Goal: Task Accomplishment & Management: Complete application form

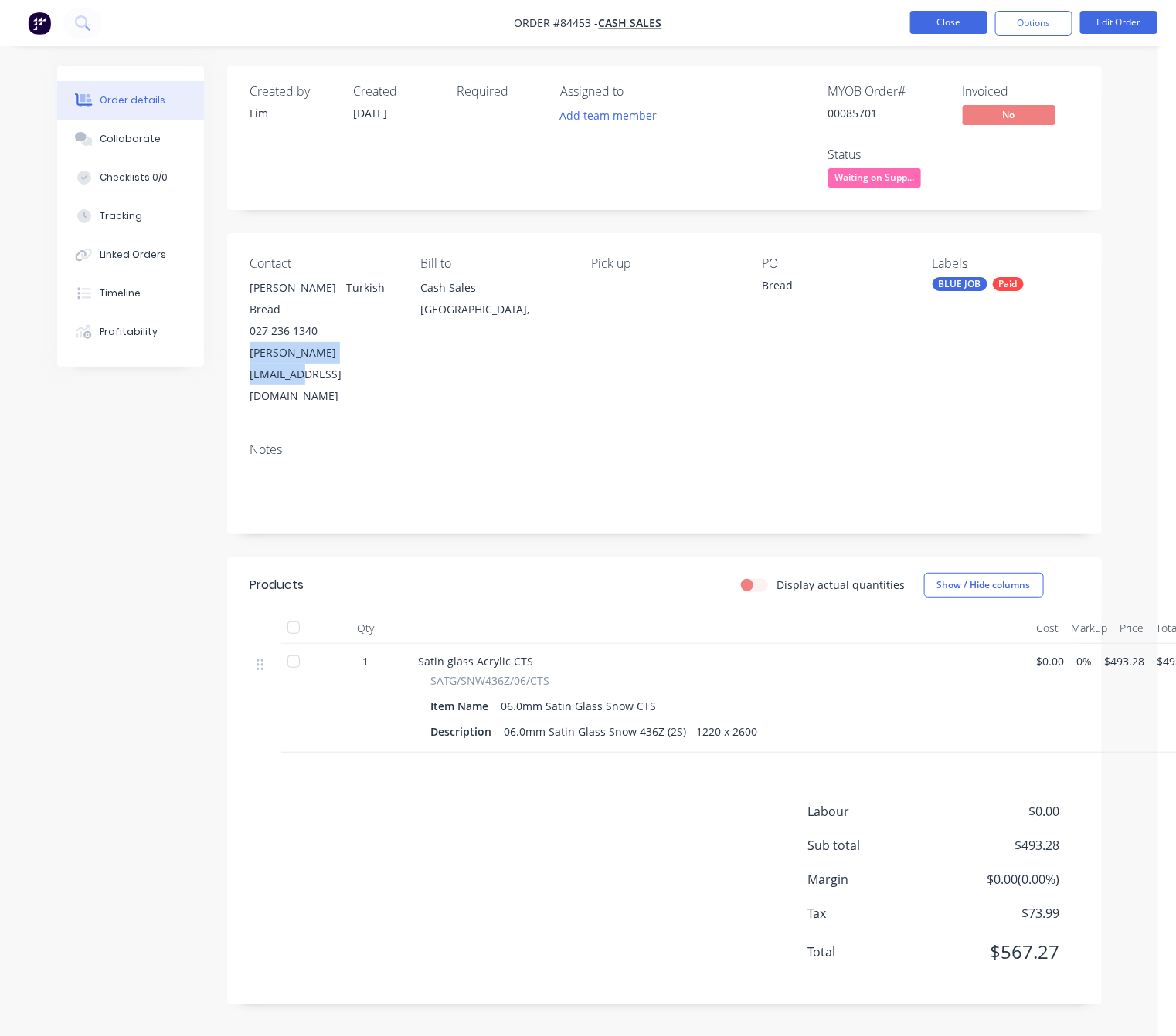
click at [944, 23] on button "Close" at bounding box center [948, 22] width 77 height 23
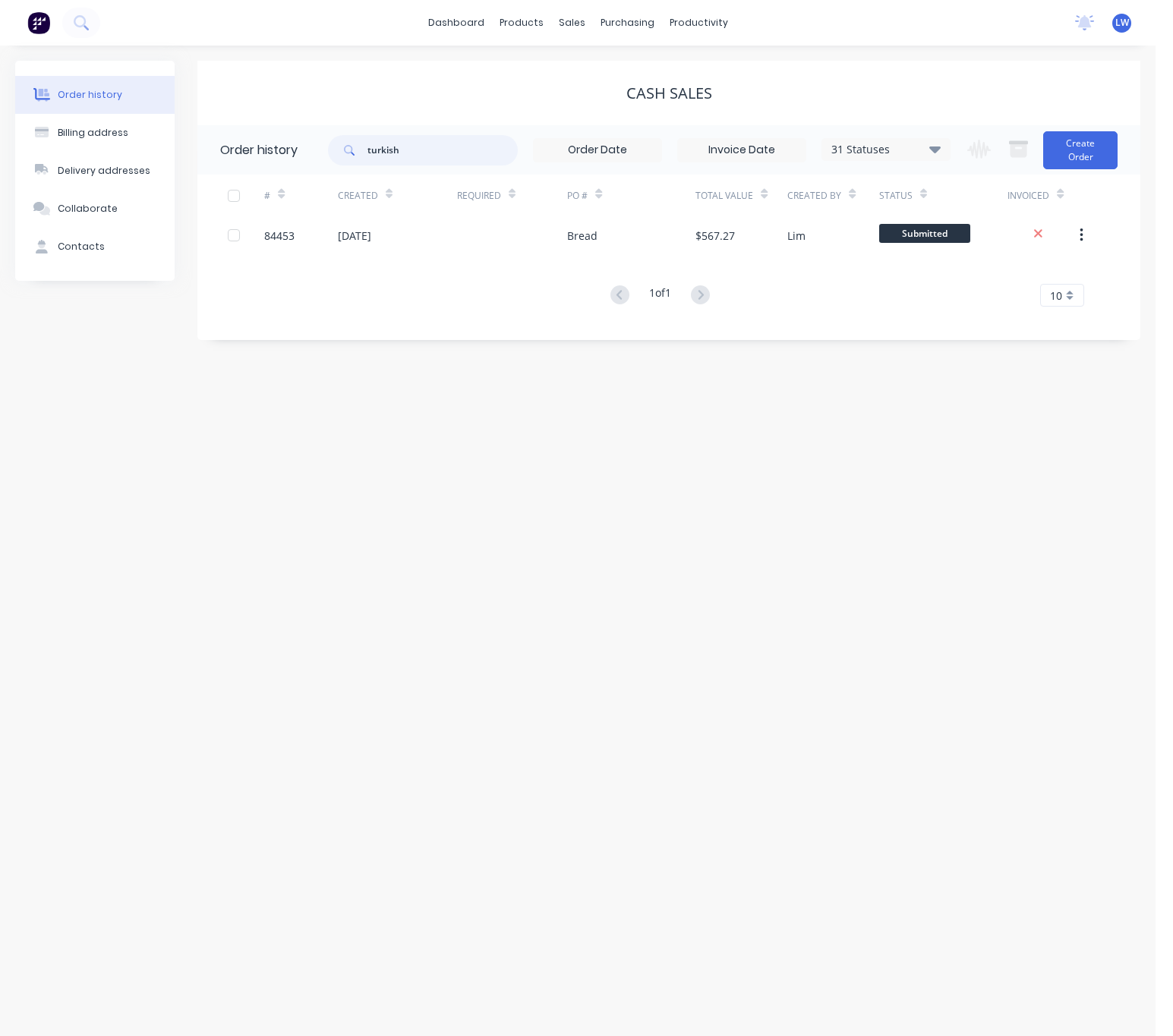
drag, startPoint x: 419, startPoint y: 156, endPoint x: 342, endPoint y: 156, distance: 77.0
click at [343, 156] on div "turkish" at bounding box center [422, 150] width 190 height 30
type input "caroline per"
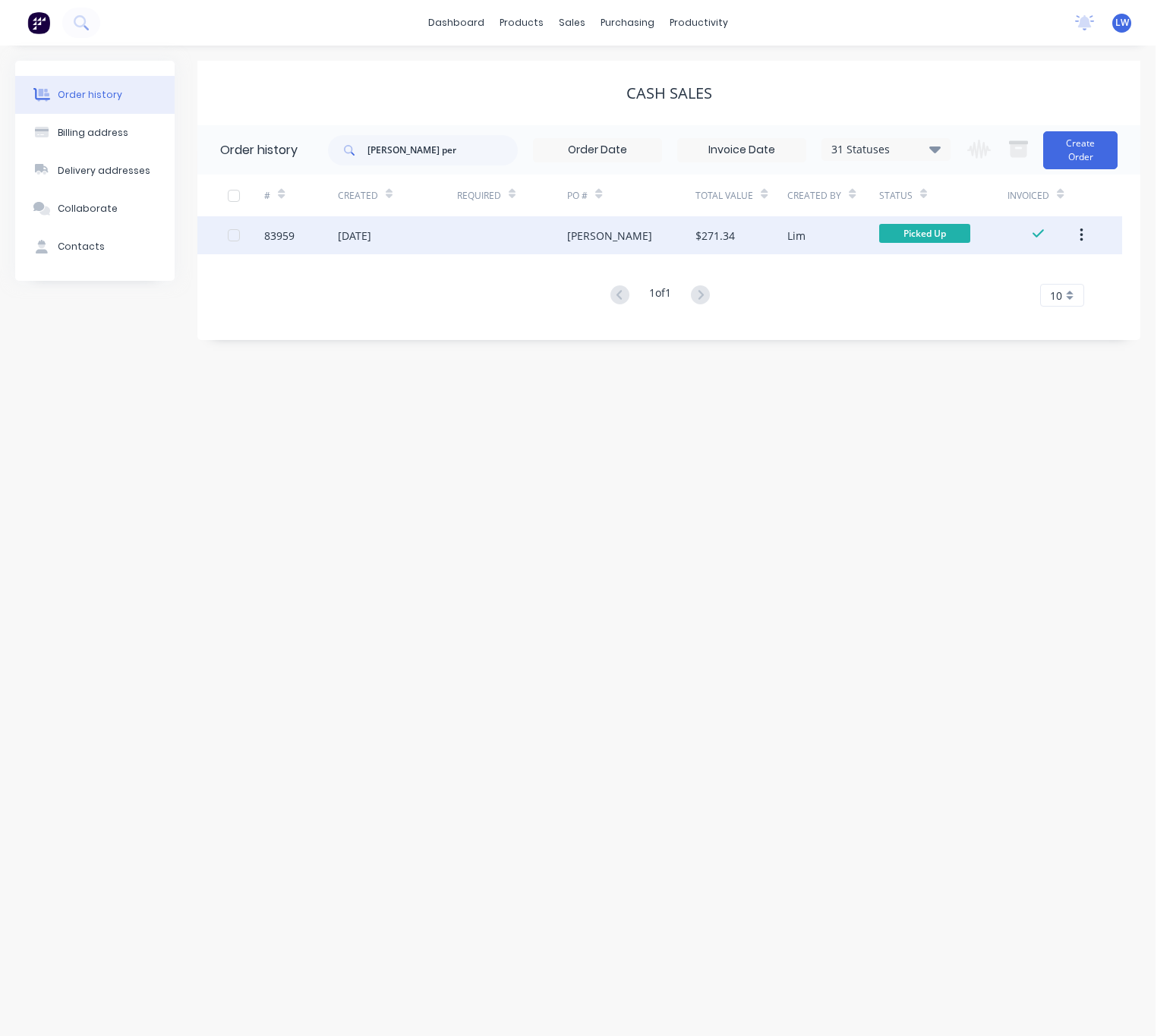
click at [646, 239] on div "Caroline Percy" at bounding box center [631, 234] width 128 height 38
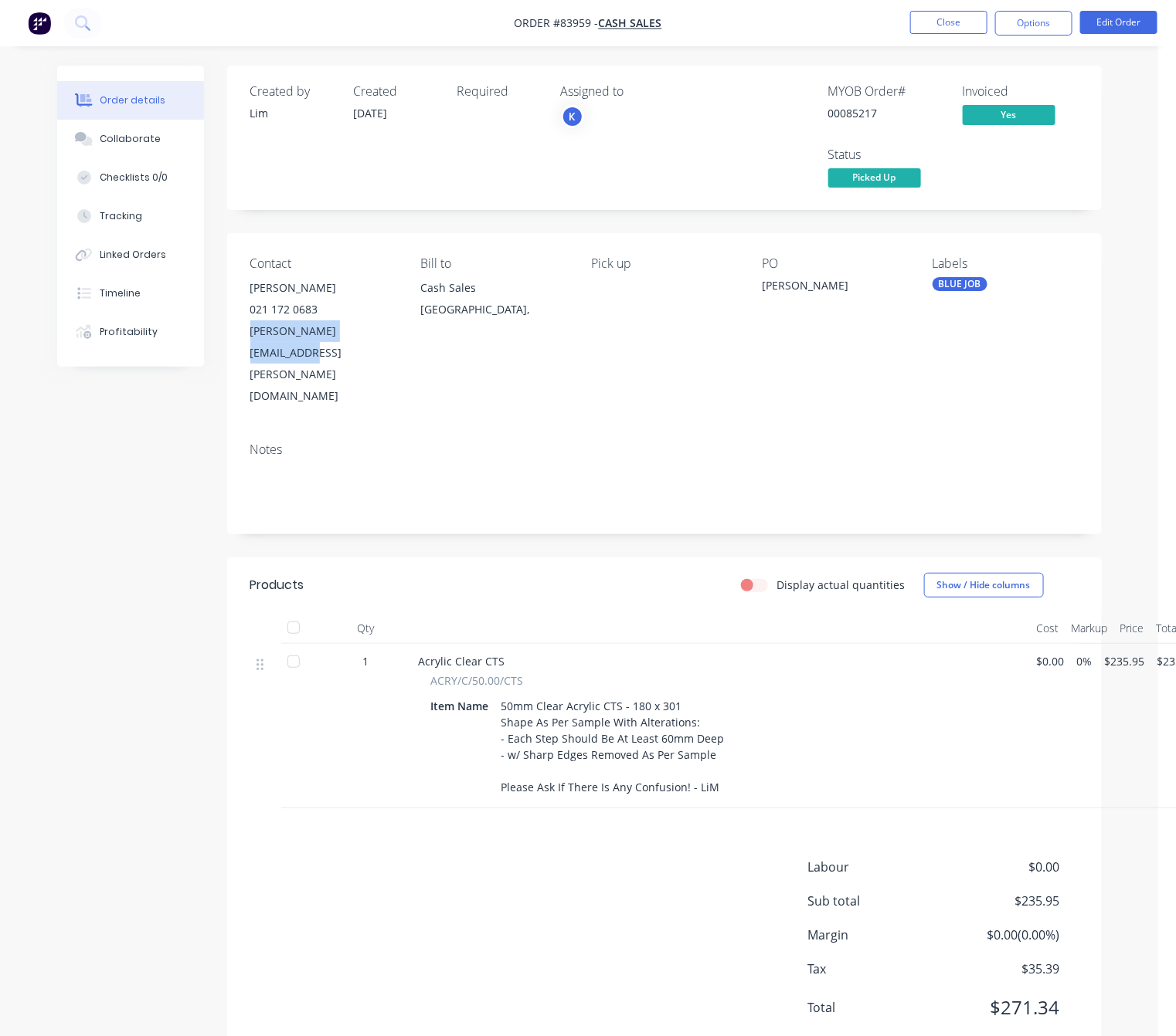
drag, startPoint x: 243, startPoint y: 327, endPoint x: 383, endPoint y: 343, distance: 140.9
click at [383, 343] on div "Contact Caroline Percy 021 172 0683 caroline.percy@aro.co.nz Bill to Cash Sales…" at bounding box center [664, 331] width 874 height 197
copy div "caroline.percy@aro.co.nz"
click at [174, 552] on div "Created by Lim Created 15/08/25 Required Assigned to K MYOB Order # 00085217 In…" at bounding box center [579, 574] width 1045 height 1017
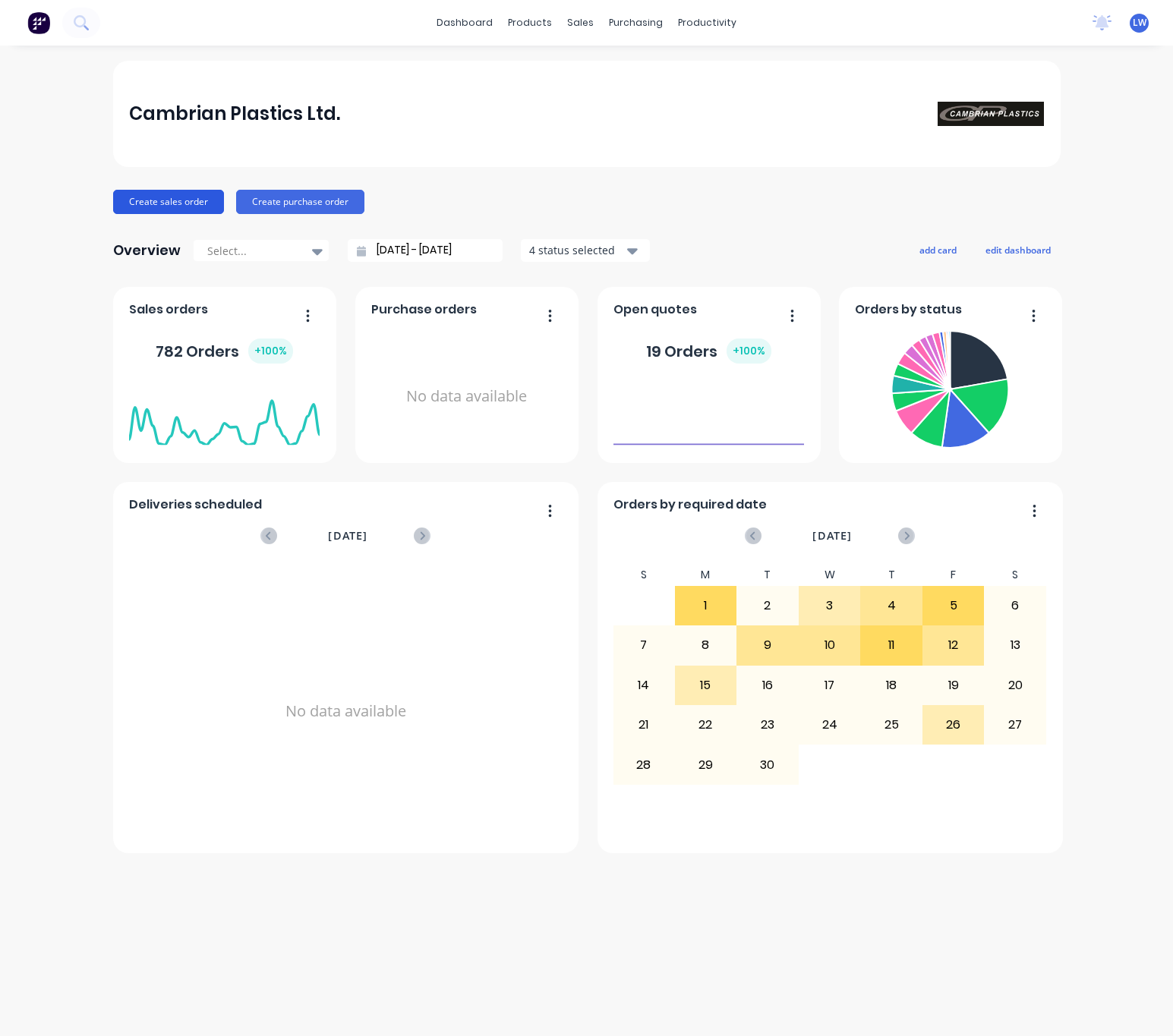
click at [192, 202] on button "Create sales order" at bounding box center [168, 202] width 111 height 25
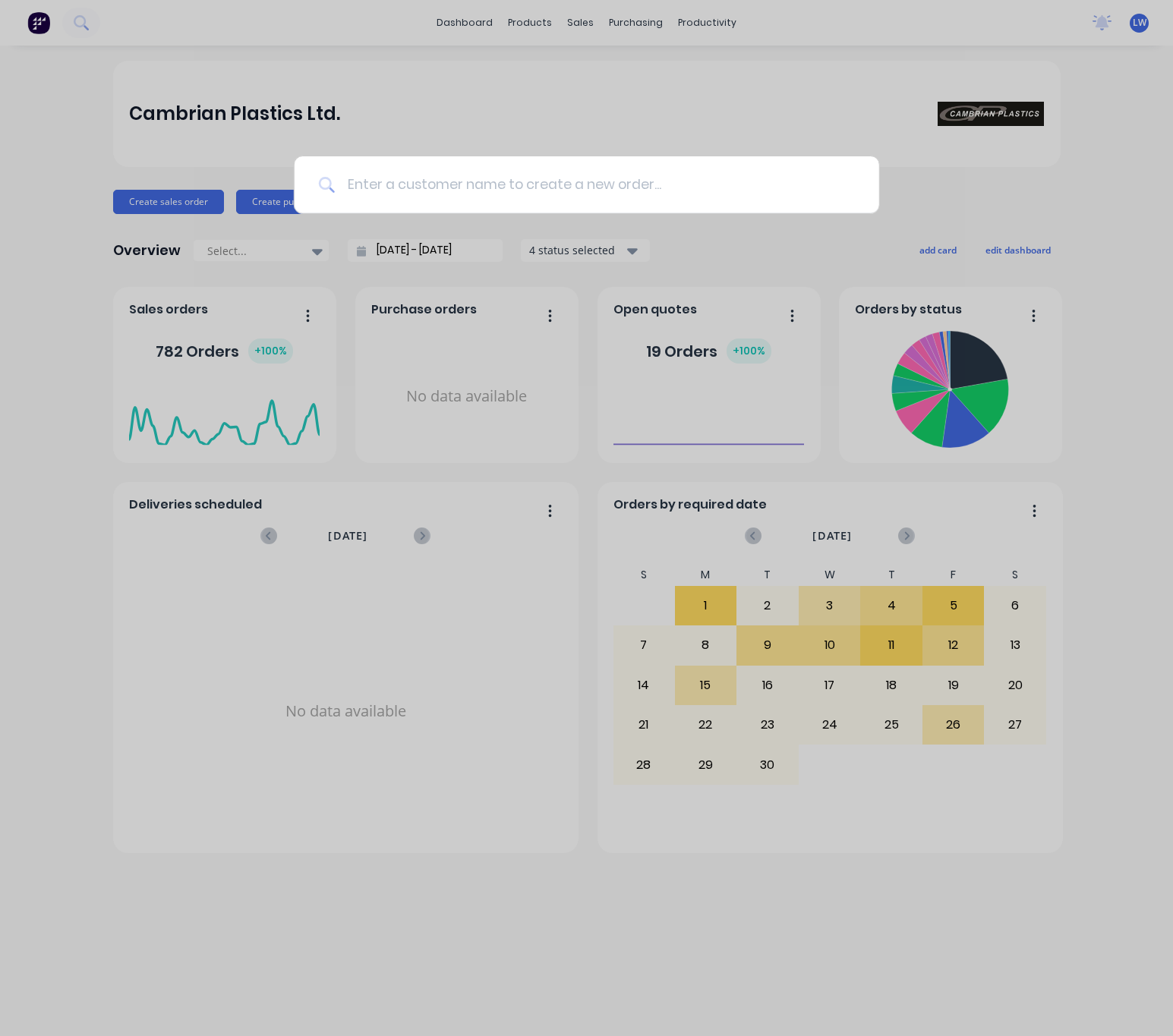
drag, startPoint x: 453, startPoint y: 191, endPoint x: 463, endPoint y: 182, distance: 13.5
click at [453, 190] on input at bounding box center [595, 185] width 520 height 57
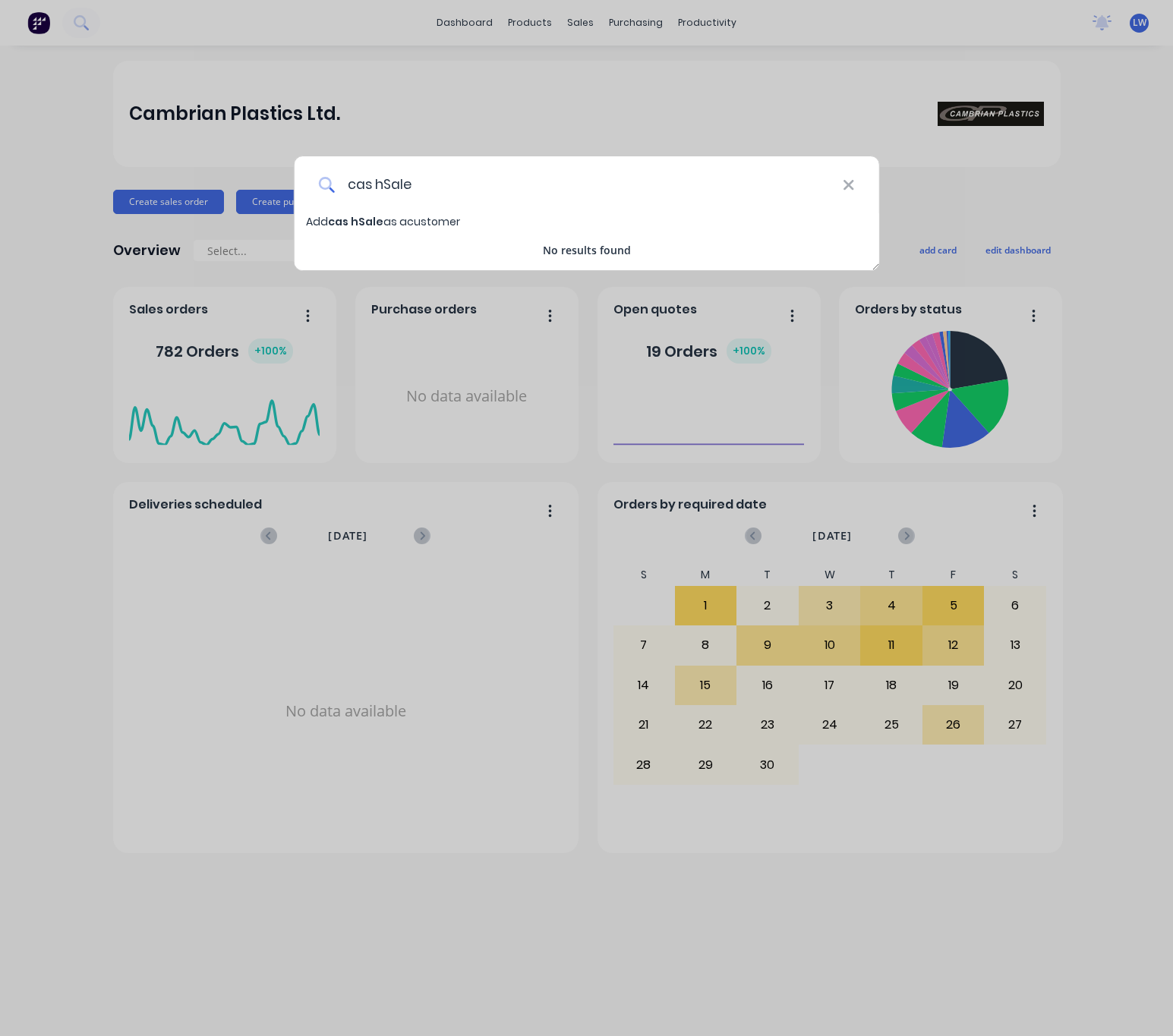
click at [375, 183] on input "cas hSale" at bounding box center [589, 185] width 508 height 57
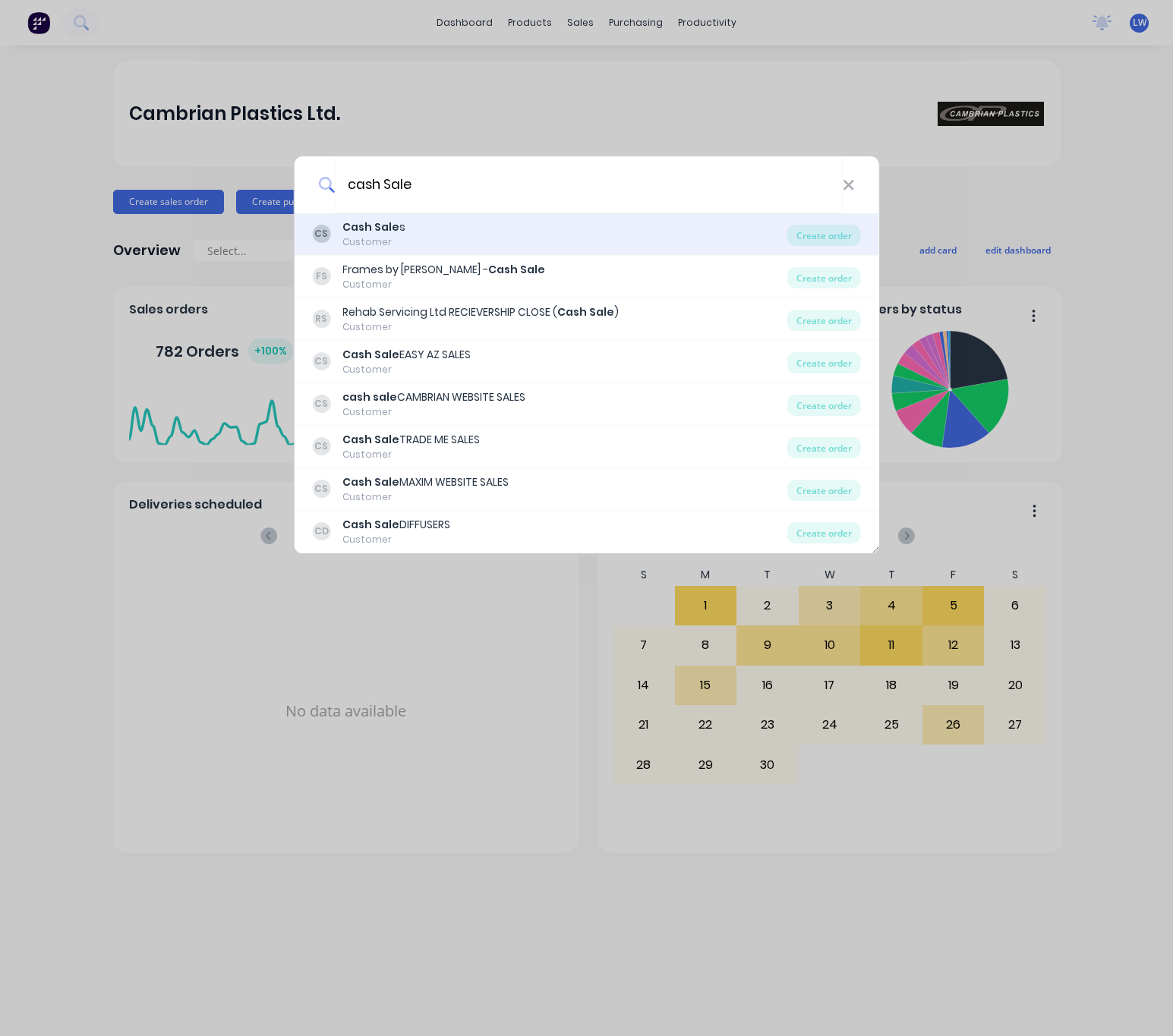
type input "cash Sale"
click at [494, 231] on div "CS Cash Sale s Customer" at bounding box center [549, 234] width 475 height 29
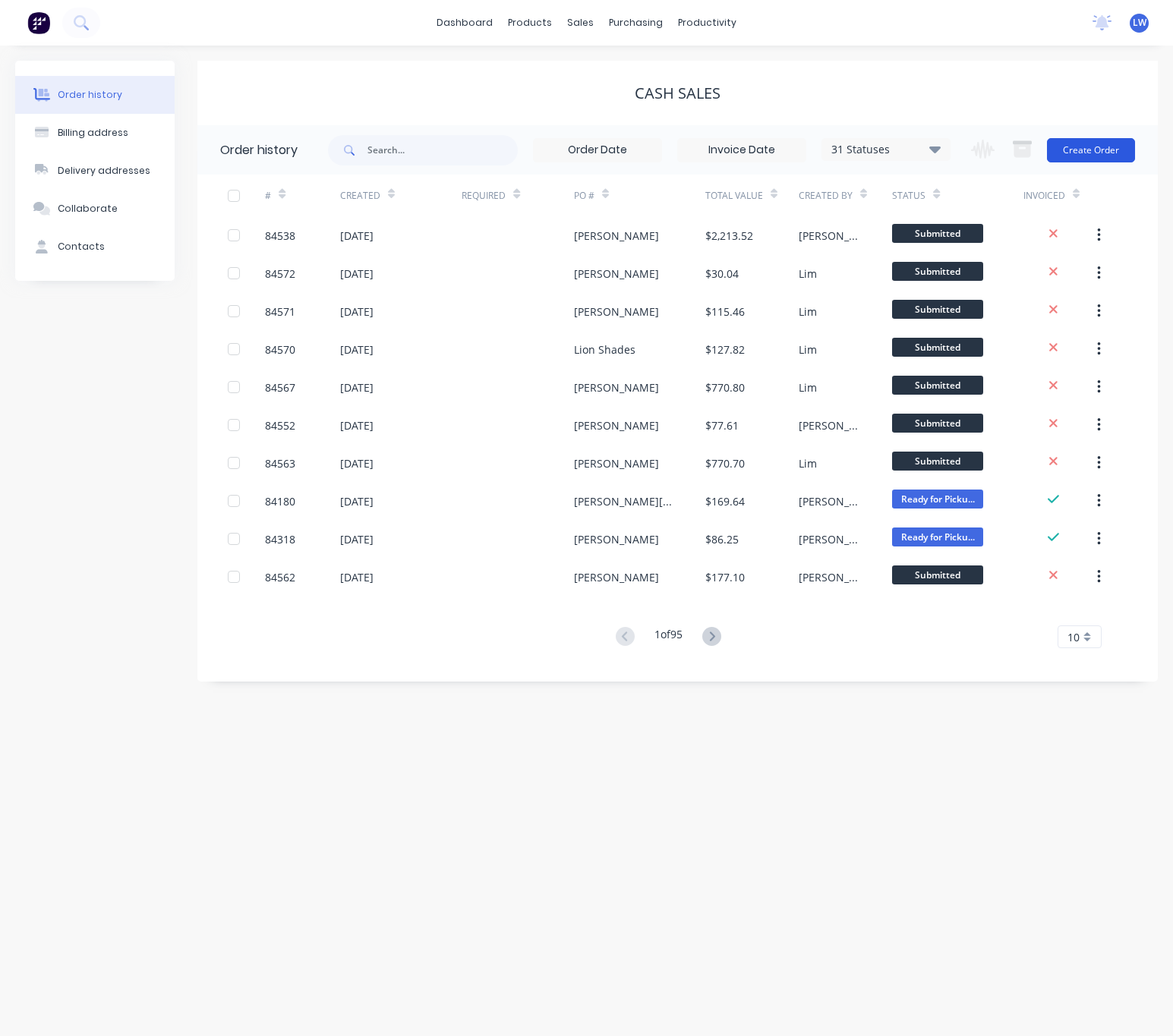
click at [1073, 148] on button "Create Order" at bounding box center [1091, 150] width 88 height 25
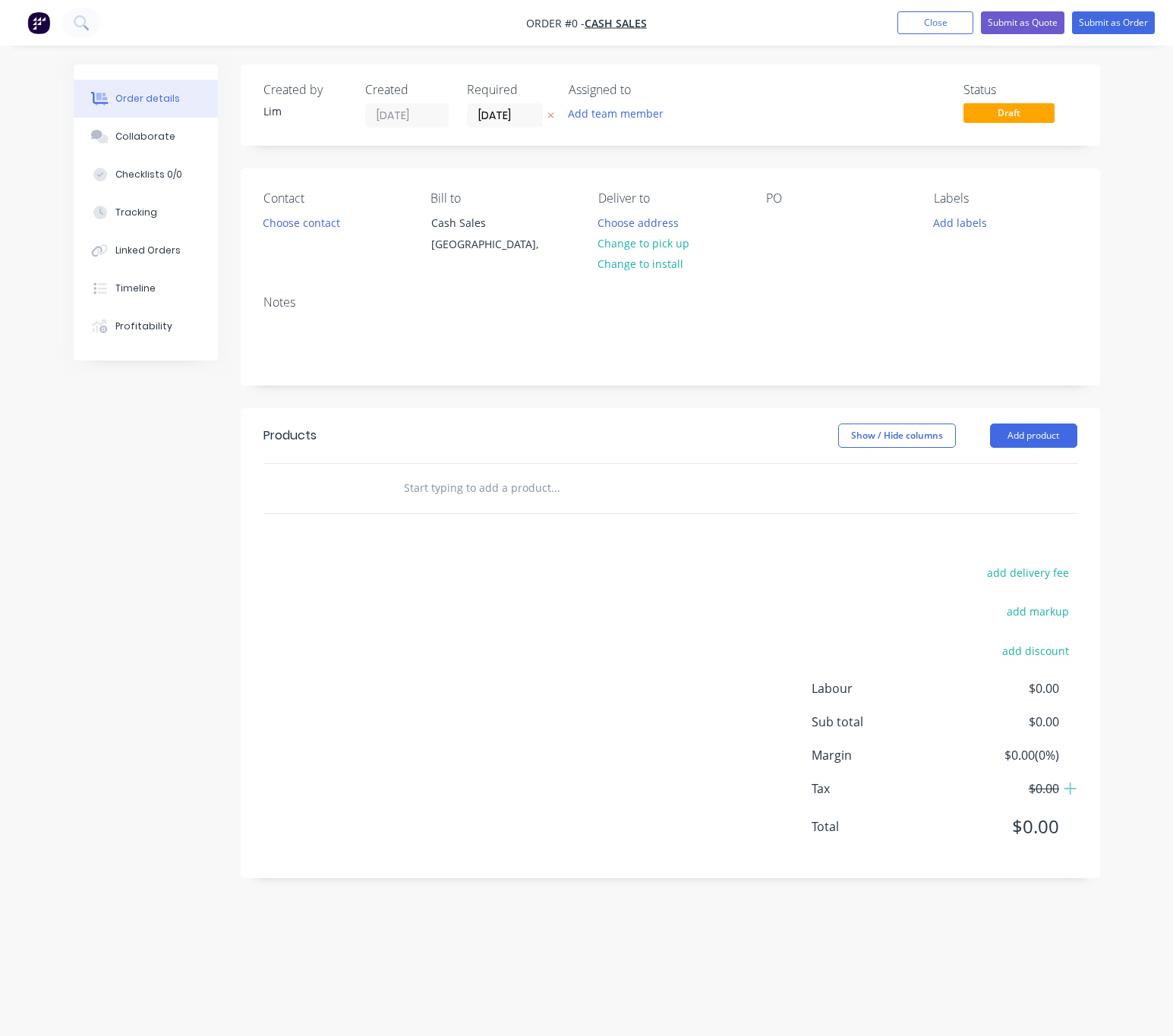
click at [549, 117] on icon "button" at bounding box center [550, 115] width 6 height 9
click at [300, 234] on div "Contact Choose contact" at bounding box center [335, 225] width 144 height 69
click at [299, 224] on button "Choose contact" at bounding box center [301, 222] width 93 height 20
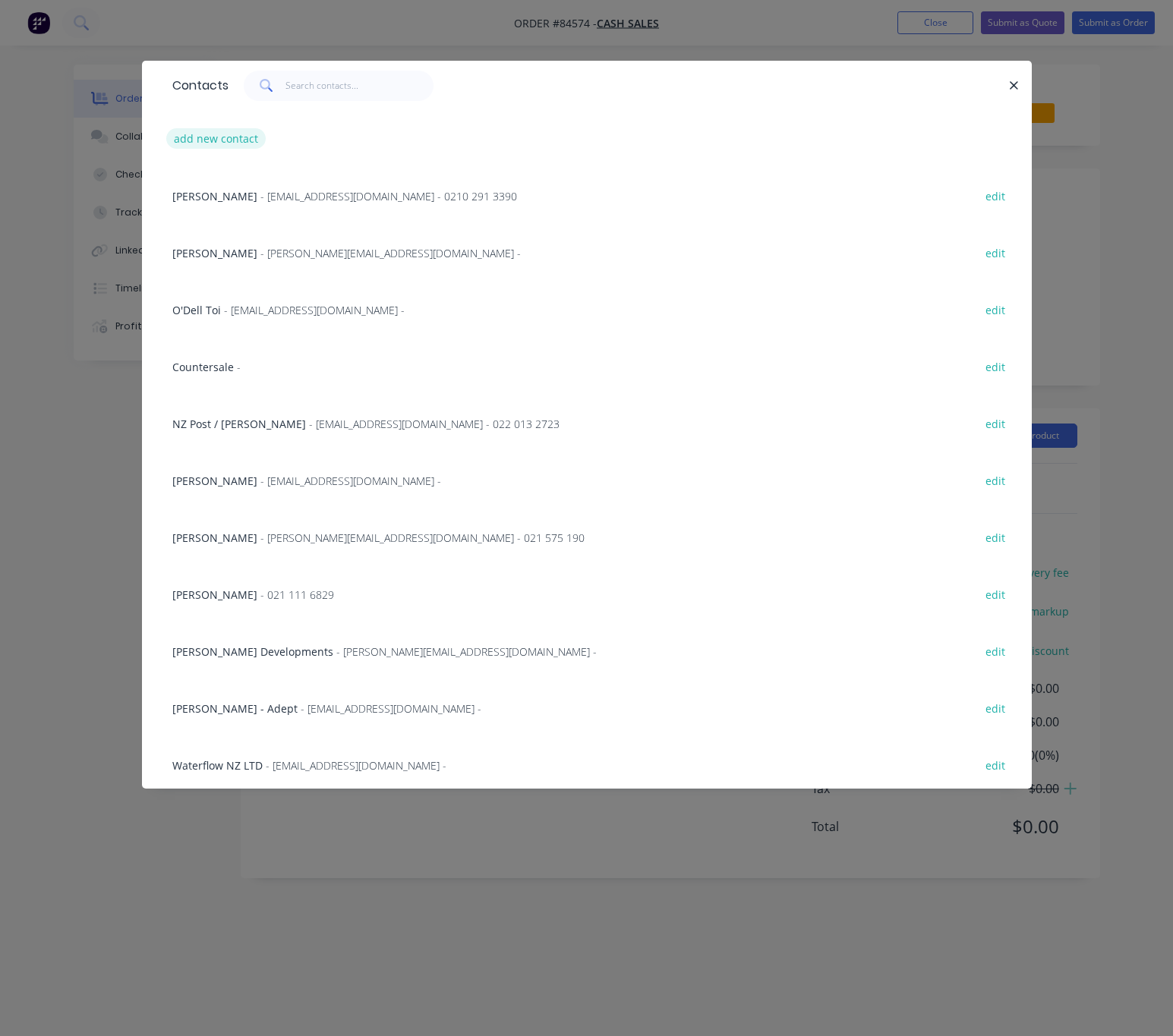
click at [189, 132] on button "add new contact" at bounding box center [216, 138] width 100 height 20
select select "NZ"
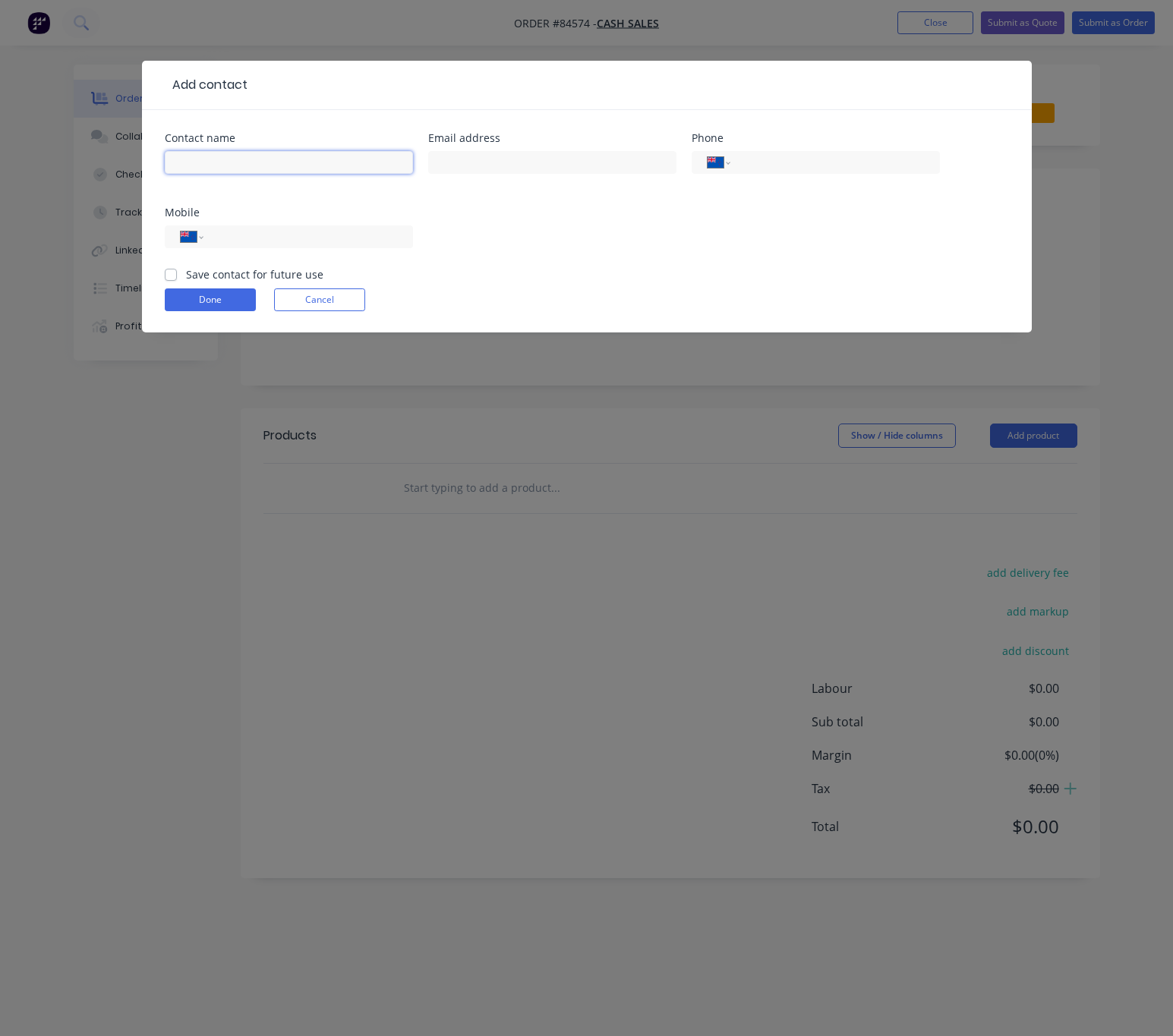
click at [239, 160] on input "text" at bounding box center [288, 162] width 248 height 23
type input "Caroline Percy"
drag, startPoint x: 478, startPoint y: 167, endPoint x: 470, endPoint y: 164, distance: 8.5
click at [476, 165] on input "text" at bounding box center [551, 162] width 248 height 23
click at [460, 165] on input "text" at bounding box center [551, 162] width 248 height 23
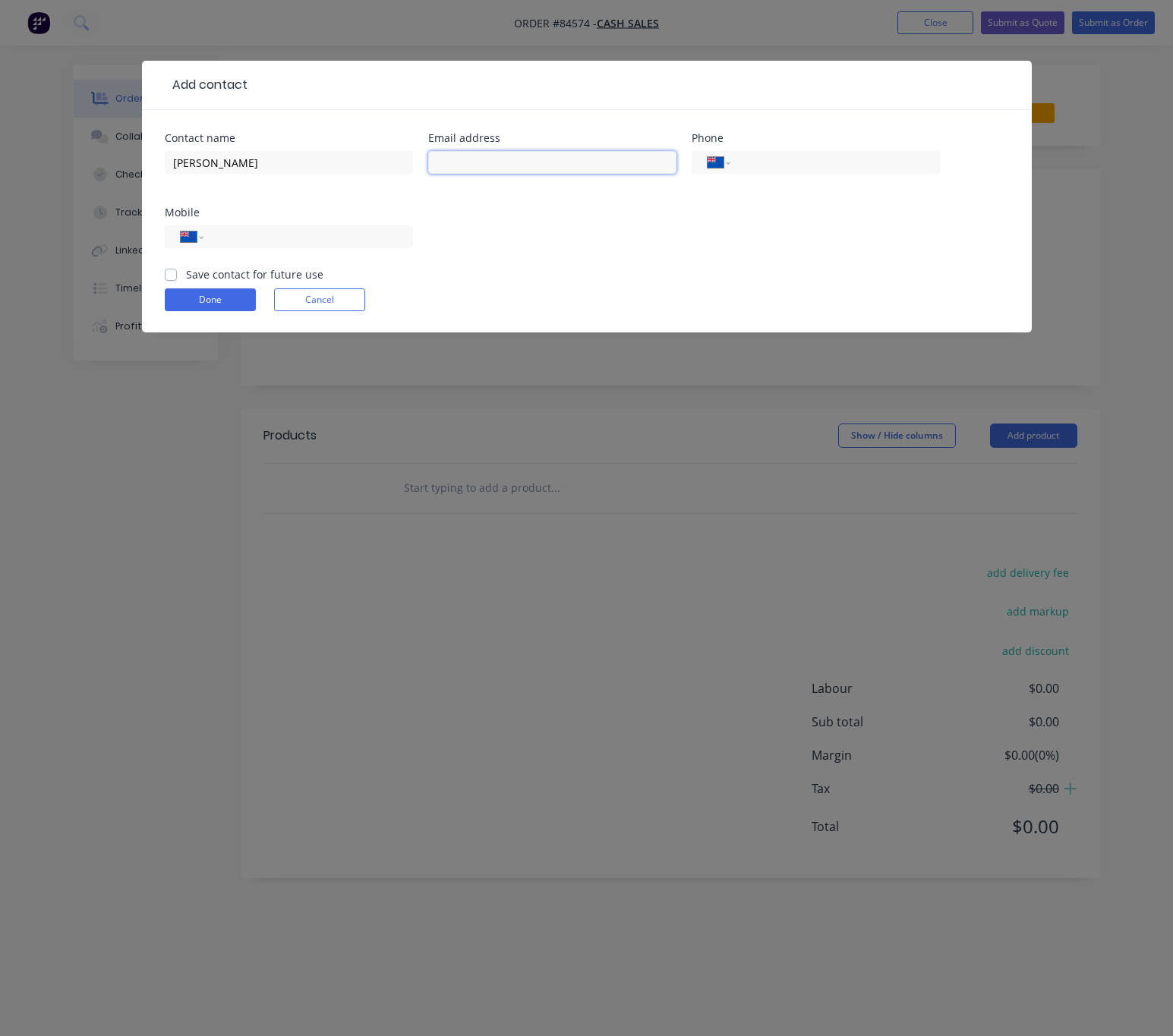
paste input "caroline.percy@aro.co.nz"
type input "caroline.percy@aro.co.nz"
click at [310, 234] on input "tel" at bounding box center [305, 236] width 182 height 17
type input "021 172 0683"
click at [186, 269] on label "Save contact for future use" at bounding box center [255, 274] width 137 height 16
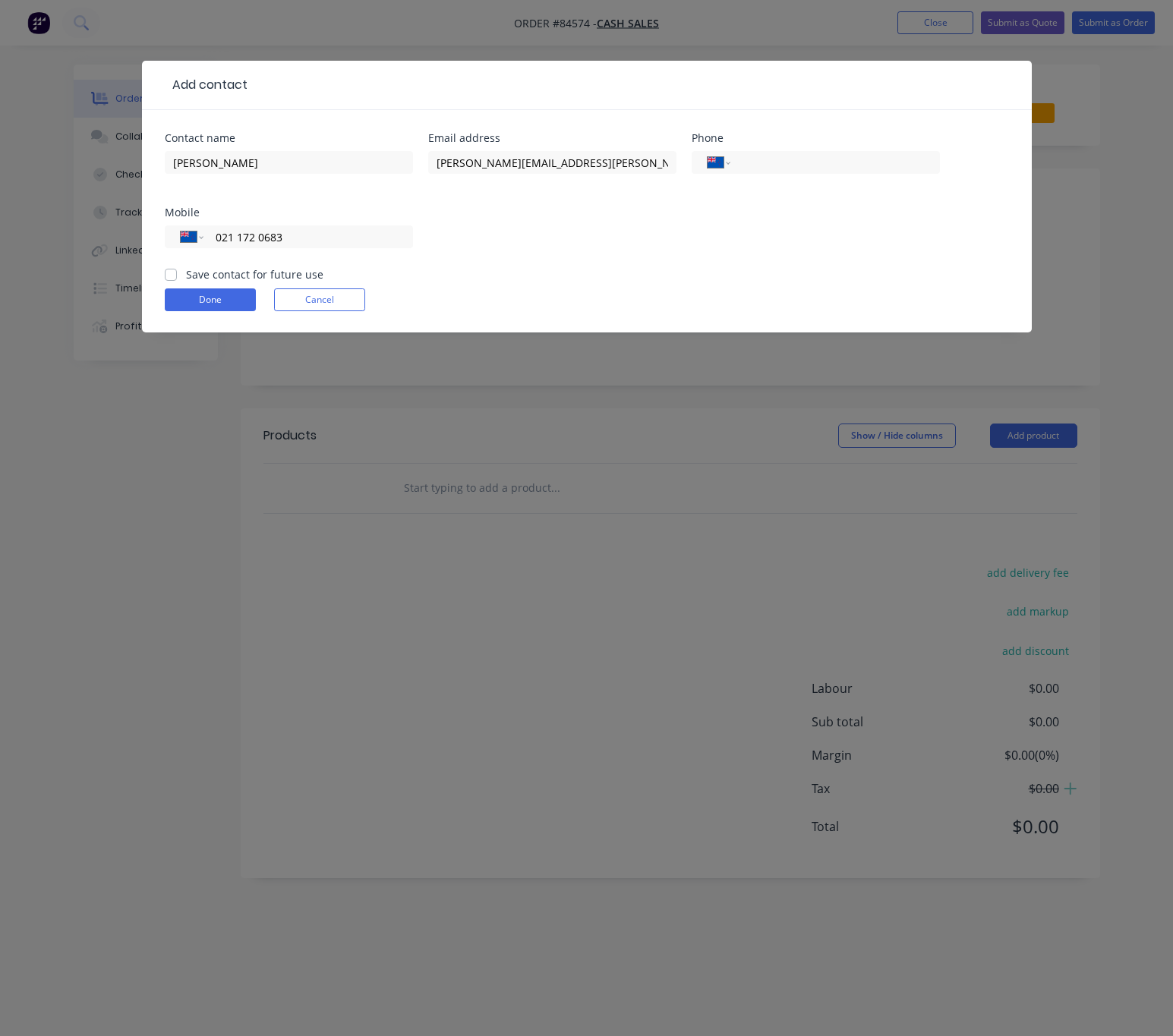
click at [169, 269] on input "Save contact for future use" at bounding box center [170, 274] width 12 height 15
checkbox input "true"
click at [212, 300] on button "Done" at bounding box center [210, 300] width 91 height 23
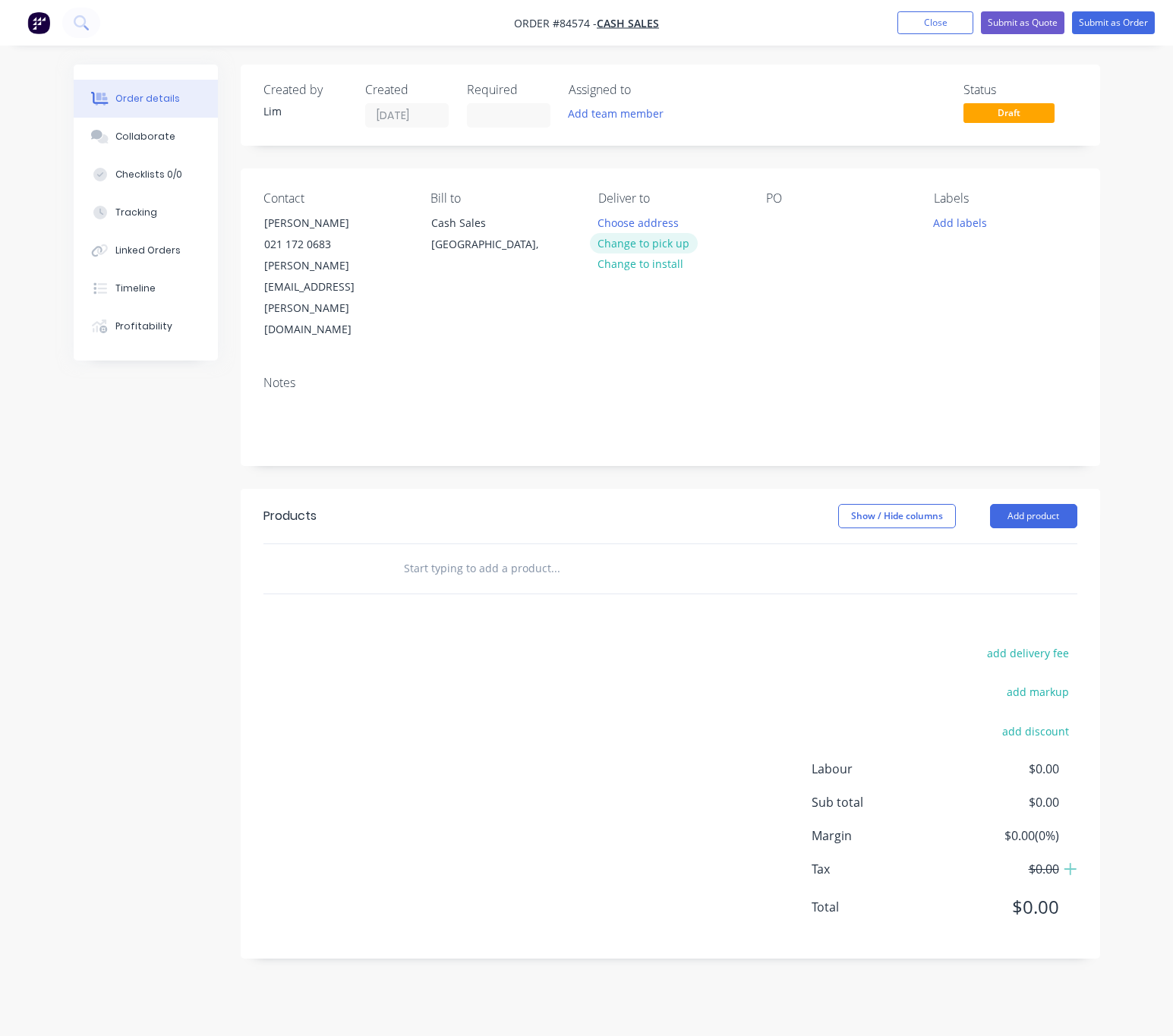
click at [663, 246] on button "Change to pick up" at bounding box center [644, 243] width 108 height 20
click at [766, 222] on div at bounding box center [777, 223] width 25 height 22
click at [971, 228] on button "Add labels" at bounding box center [960, 222] width 70 height 20
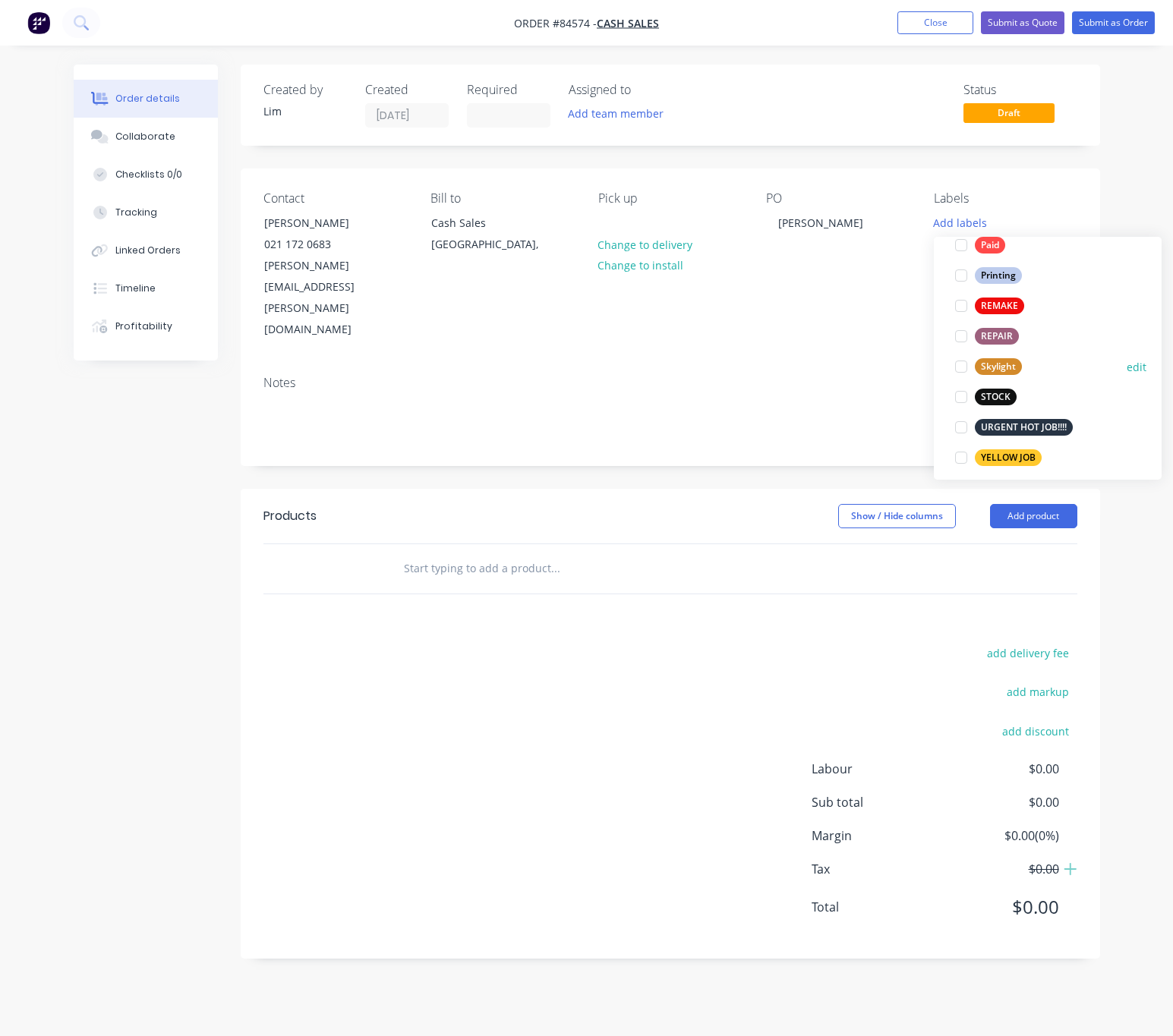
scroll to position [608, 0]
click at [1014, 452] on div "YELLOW JOB" at bounding box center [1007, 450] width 67 height 16
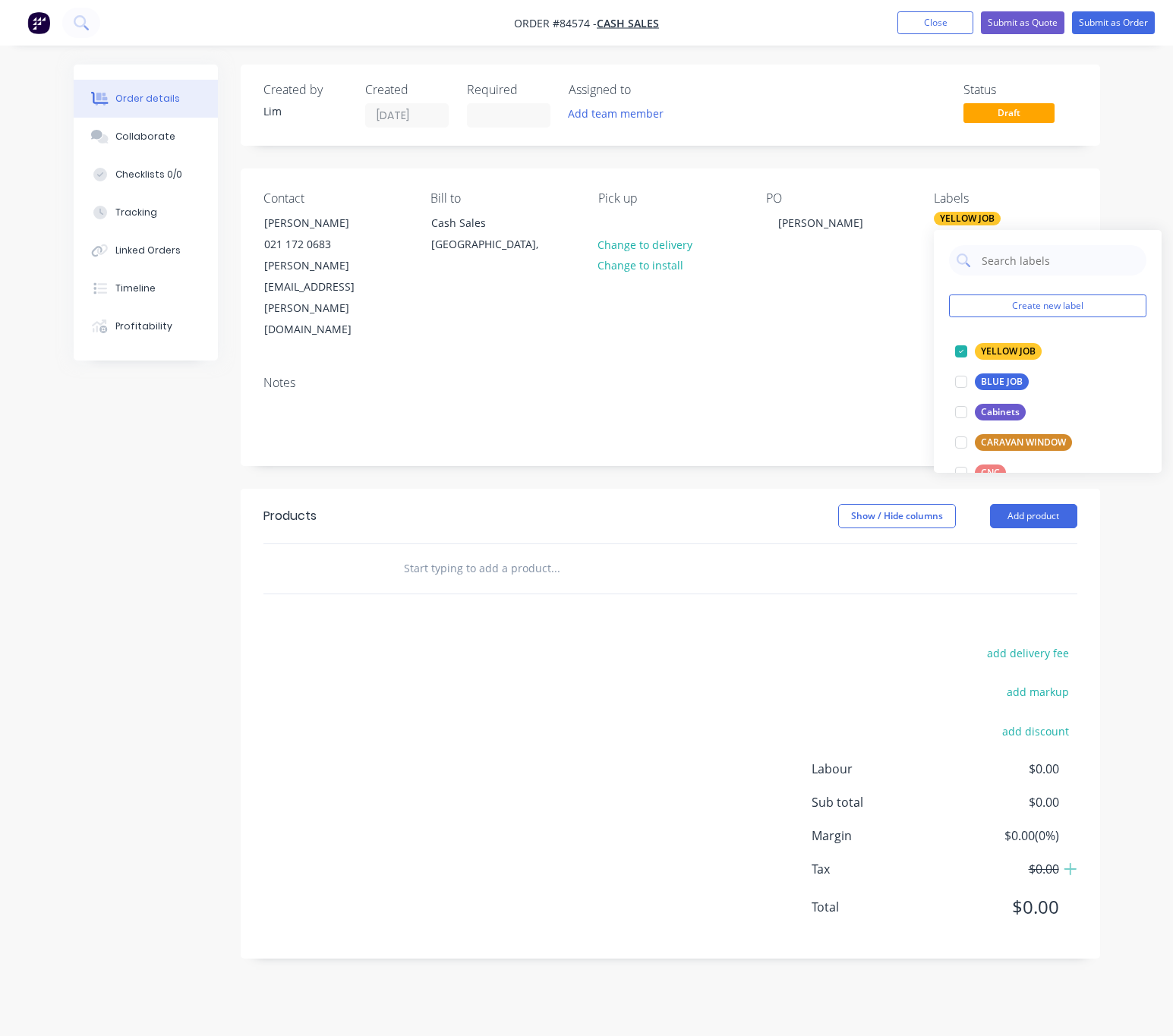
click at [724, 504] on div "Show / Hide columns Add product" at bounding box center [756, 516] width 641 height 25
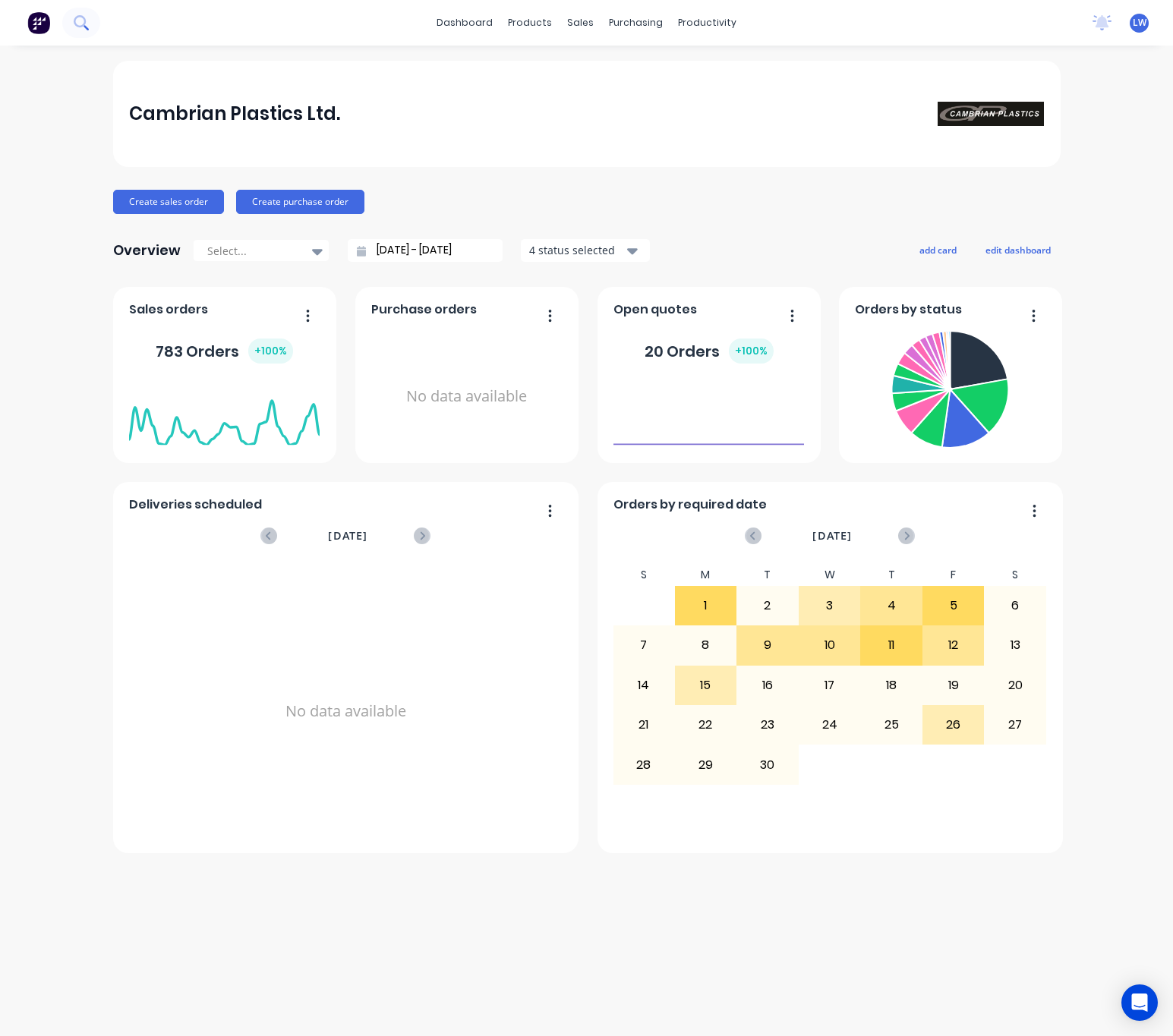
click at [84, 21] on icon at bounding box center [79, 21] width 12 height 12
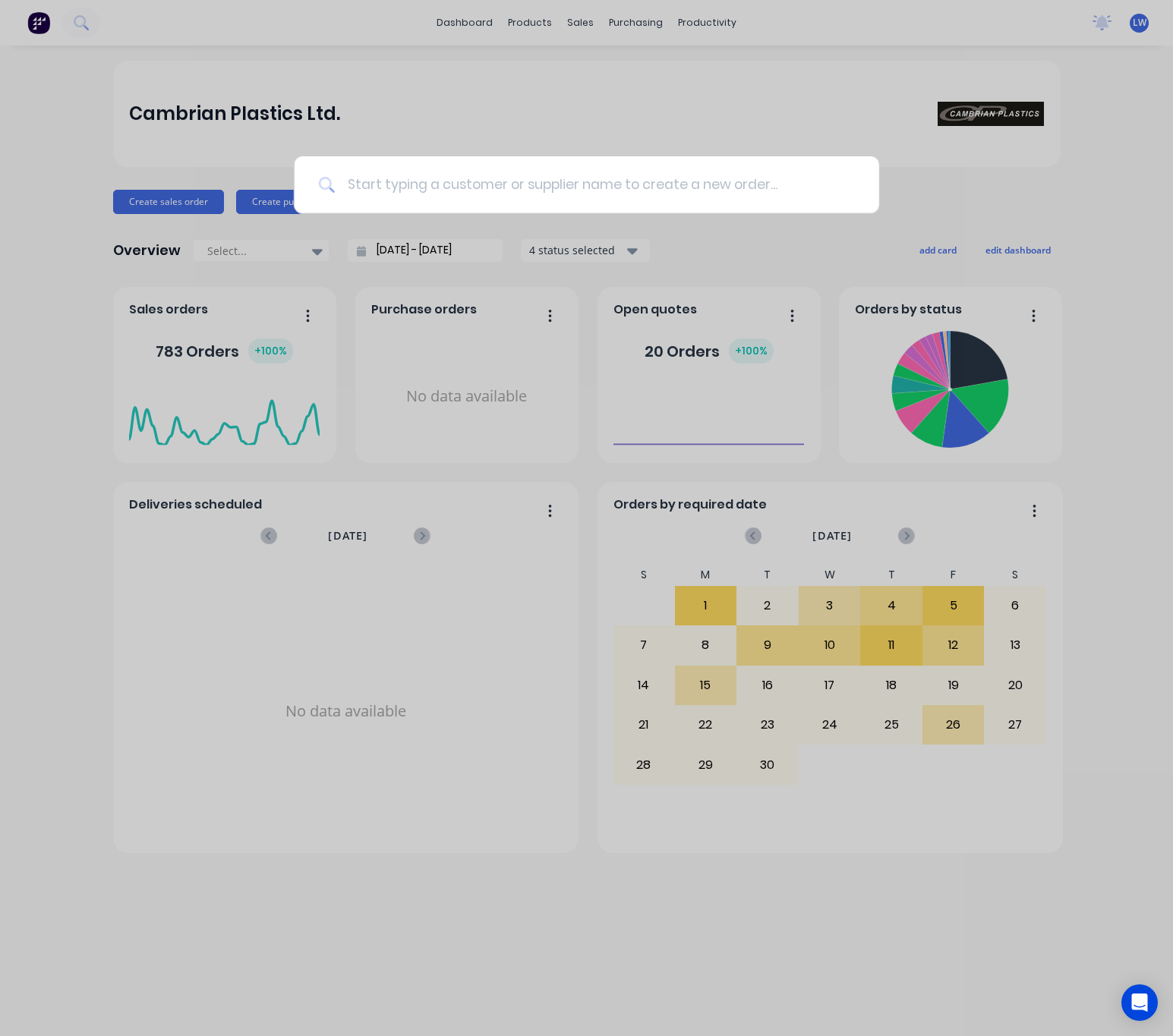
click at [438, 173] on input at bounding box center [595, 185] width 520 height 57
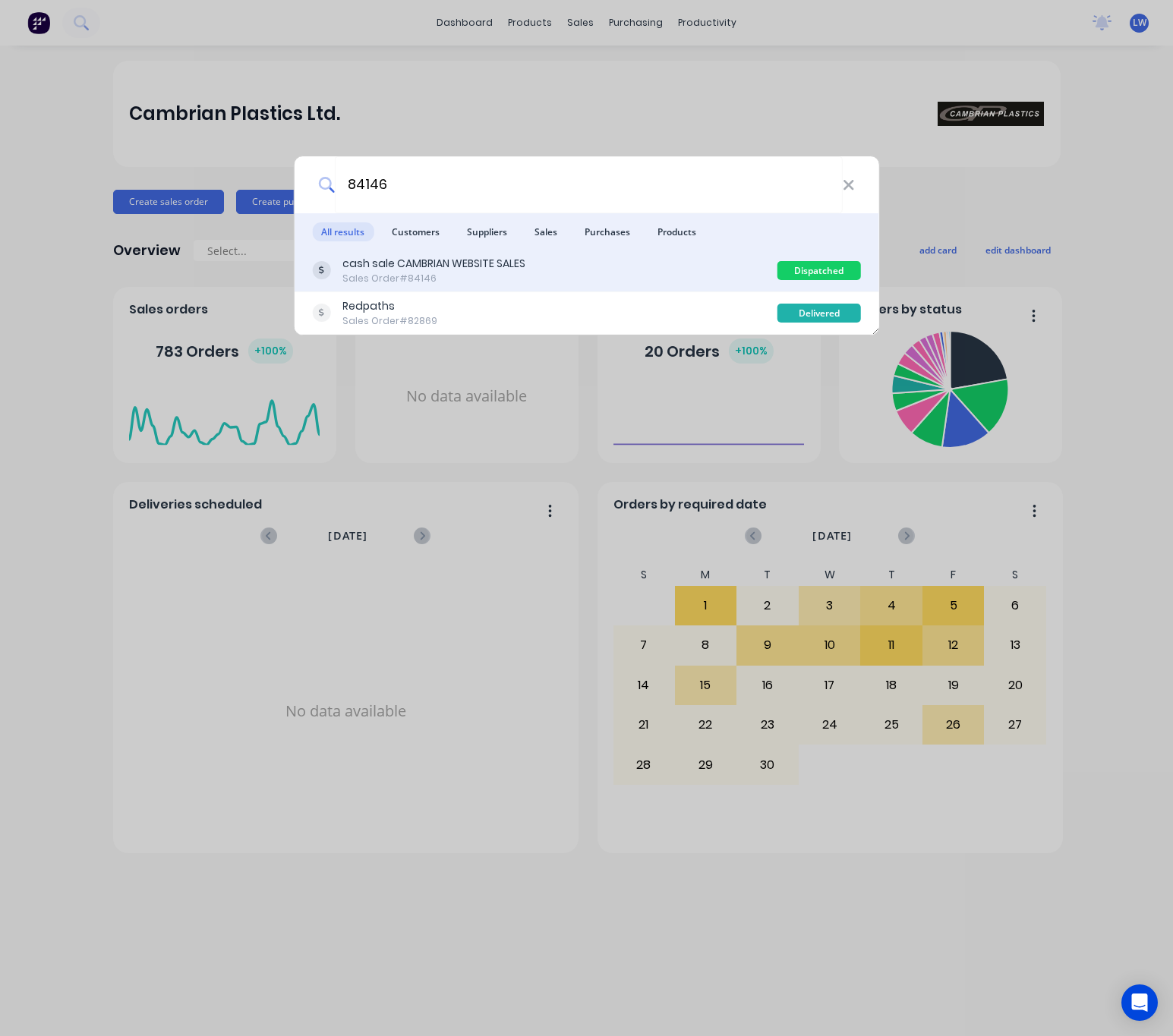
type input "84146"
click at [548, 267] on div "cash sale CAMBRIAN WEBSITE SALES Sales Order #84146" at bounding box center [545, 270] width 465 height 29
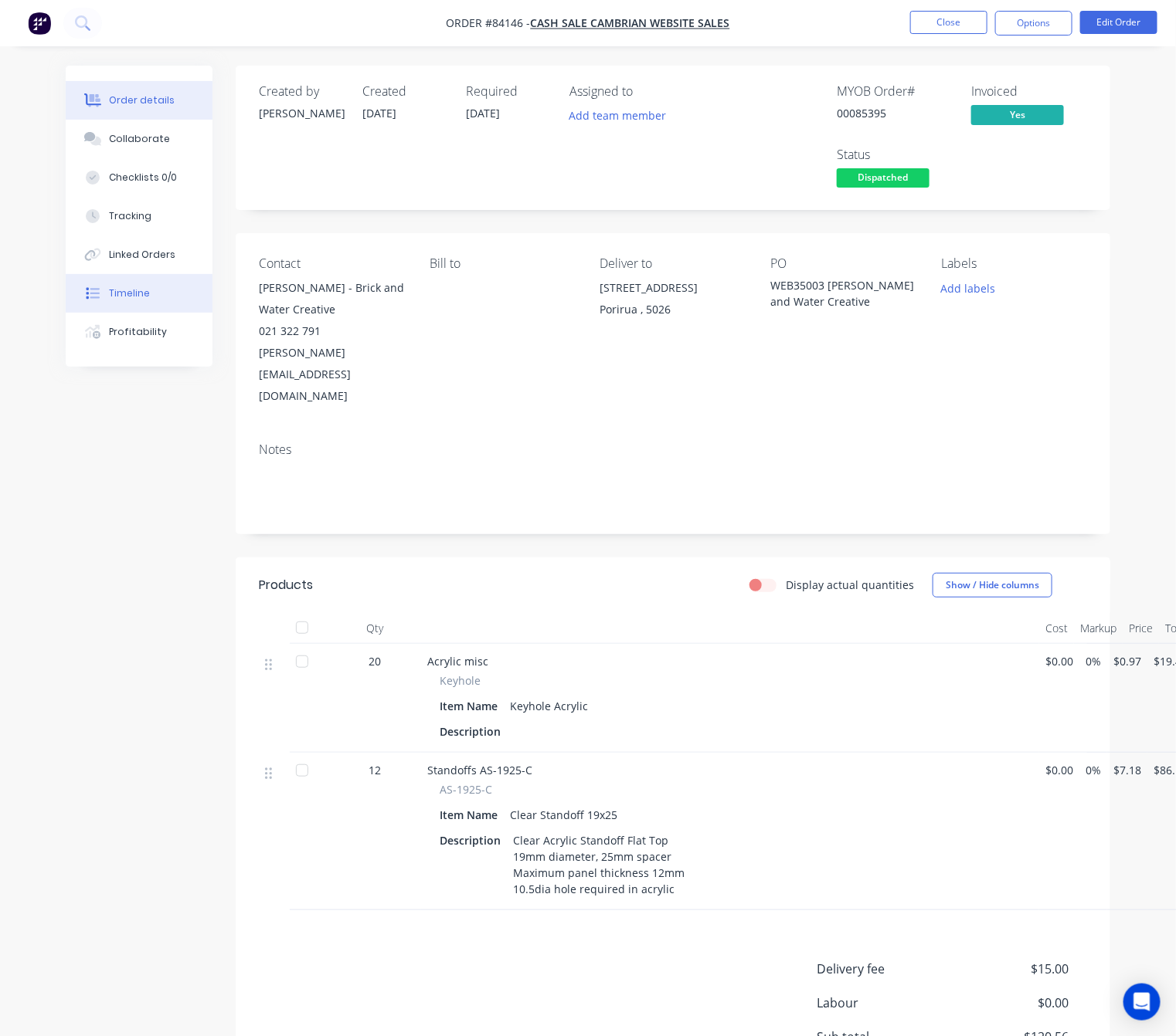
click at [156, 296] on button "Timeline" at bounding box center [138, 293] width 146 height 38
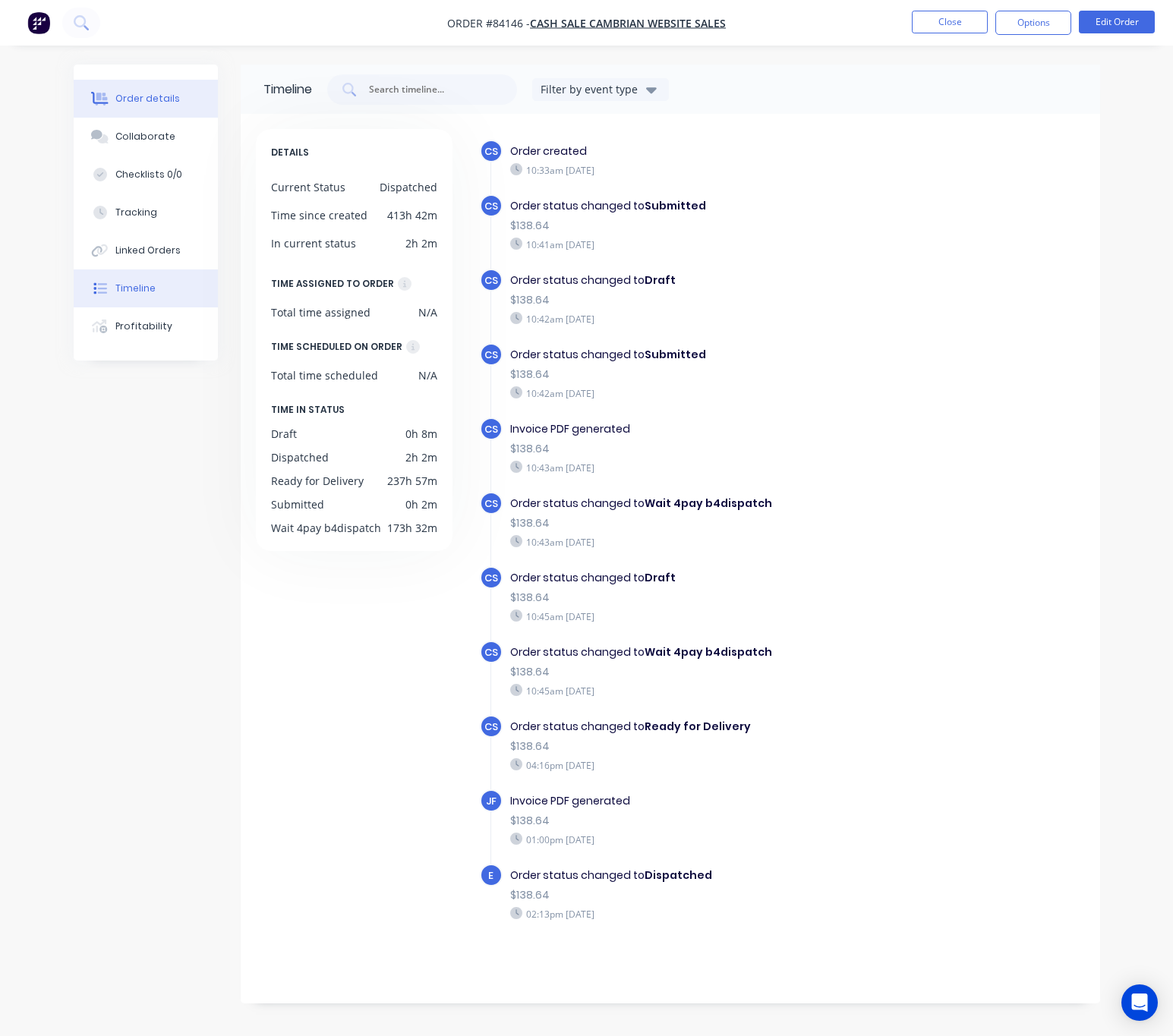
click at [171, 104] on div "Order details" at bounding box center [147, 98] width 64 height 14
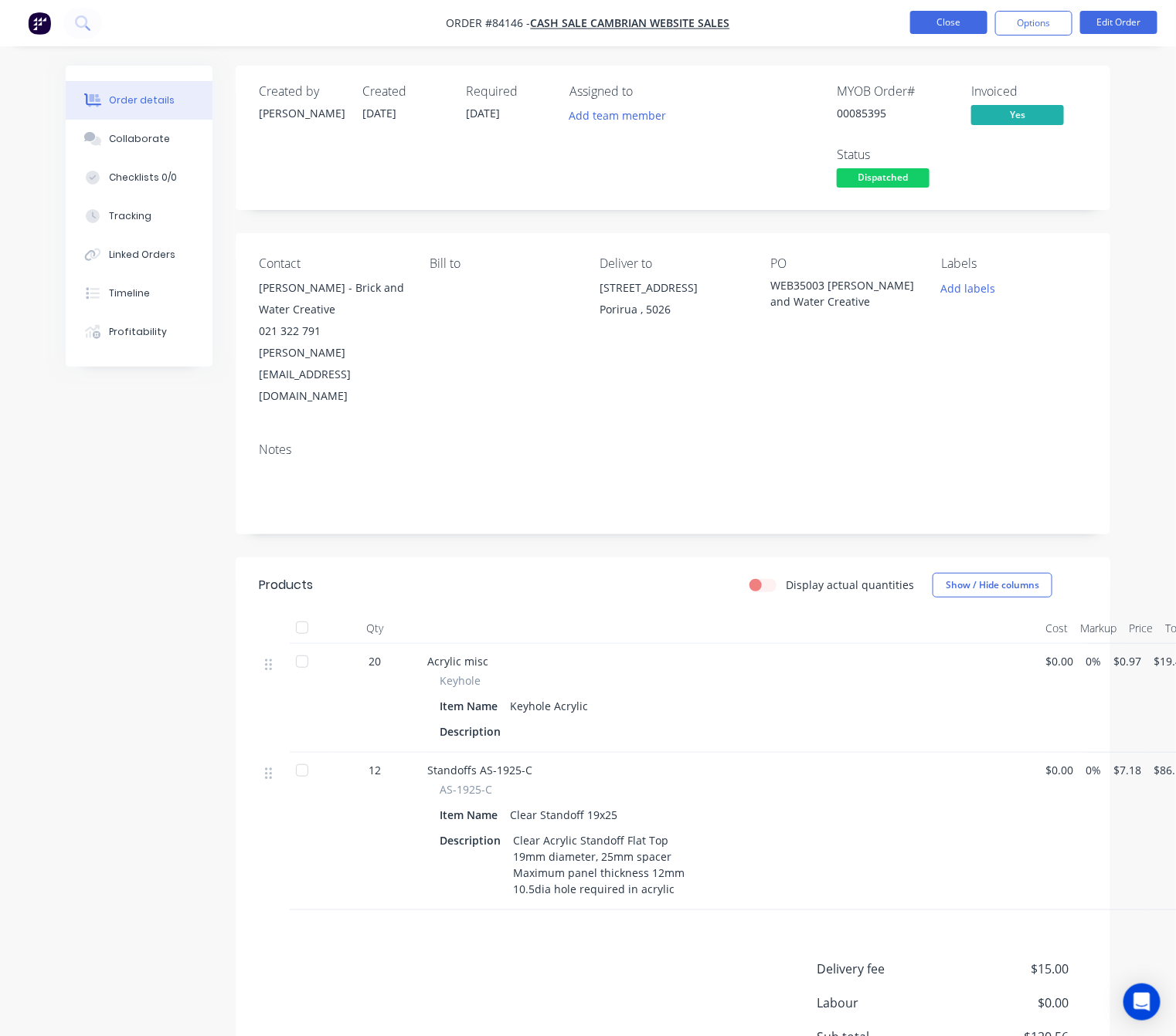
click at [957, 25] on button "Close" at bounding box center [948, 22] width 77 height 23
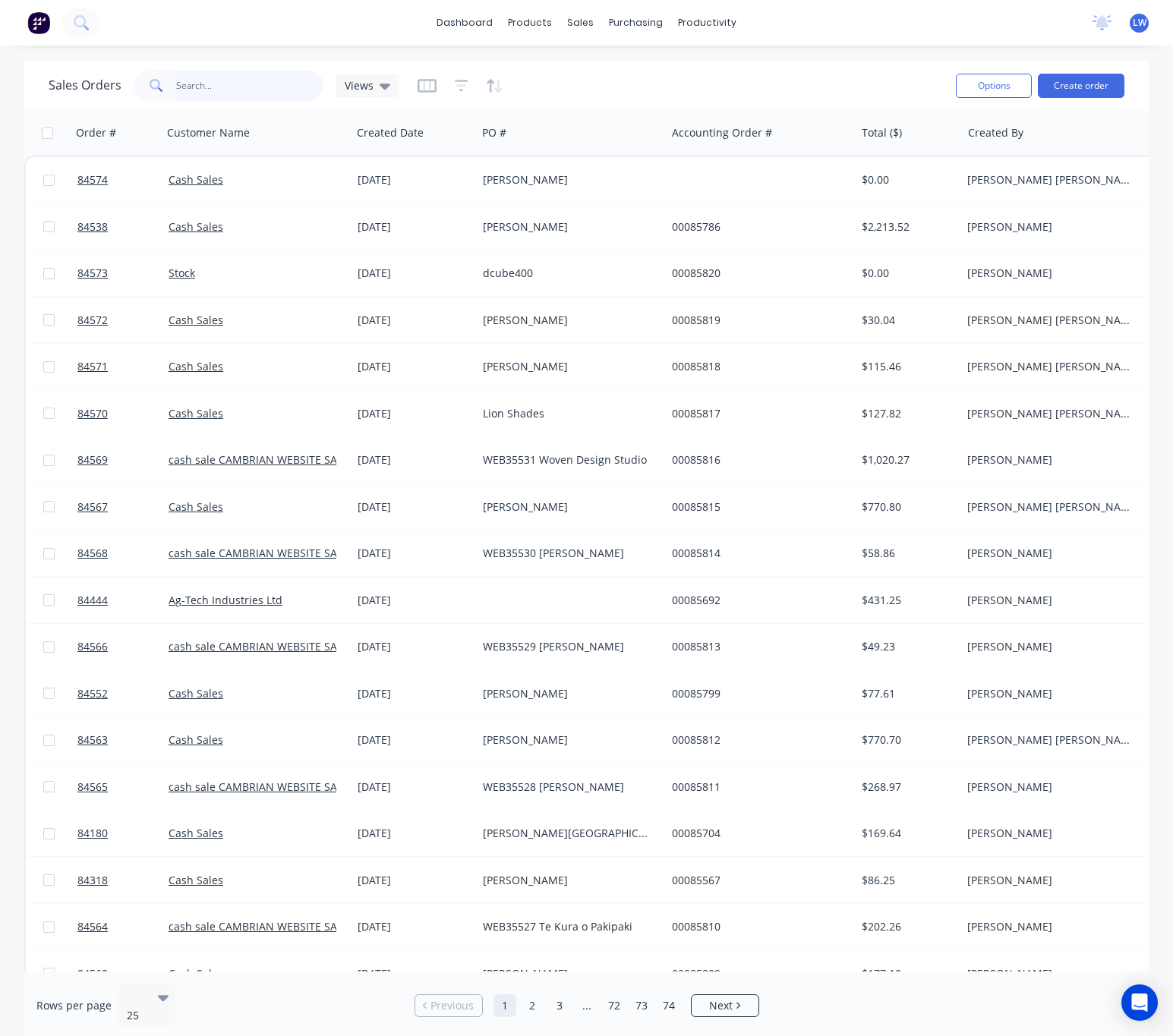
drag, startPoint x: 221, startPoint y: 87, endPoint x: 235, endPoint y: 91, distance: 14.6
click at [222, 87] on input "text" at bounding box center [250, 85] width 148 height 30
click at [208, 80] on input "text" at bounding box center [250, 85] width 148 height 30
click at [215, 91] on input "text" at bounding box center [250, 85] width 148 height 30
click at [193, 92] on input "text" at bounding box center [250, 85] width 148 height 30
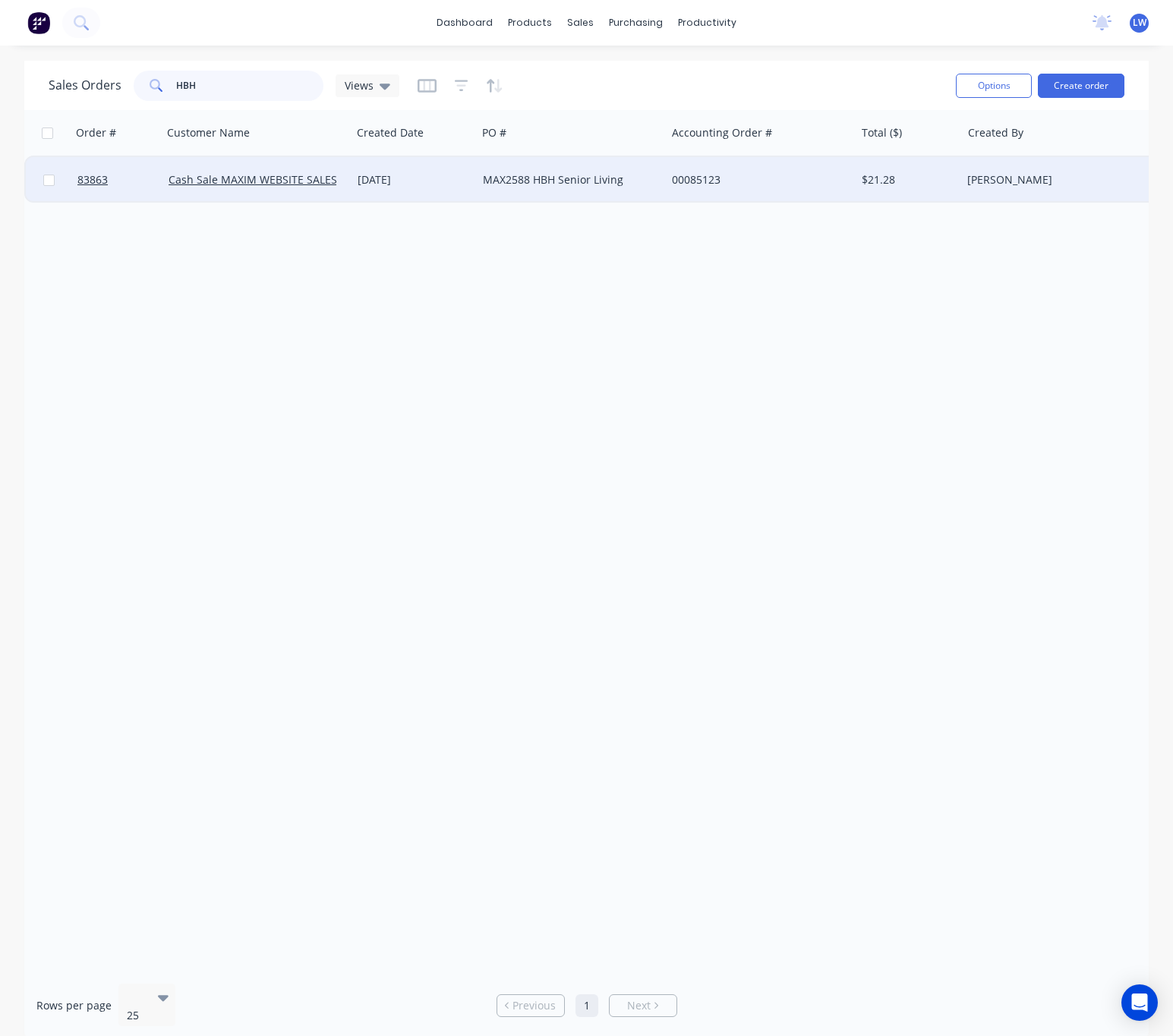
type input "HBH"
click at [622, 189] on div "MAX2588 HBH Senior Living" at bounding box center [571, 180] width 189 height 46
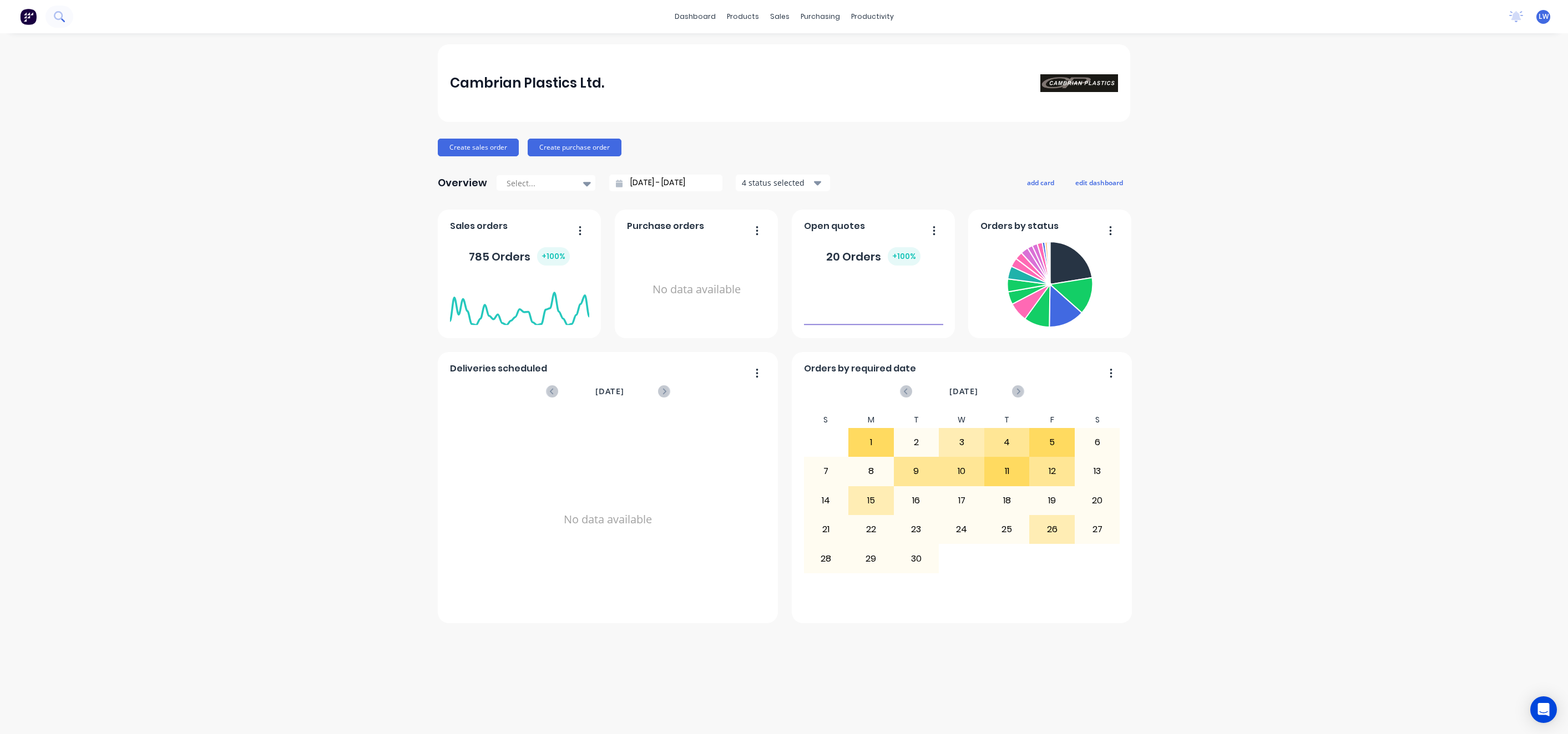
click at [63, 15] on icon at bounding box center [59, 17] width 11 height 11
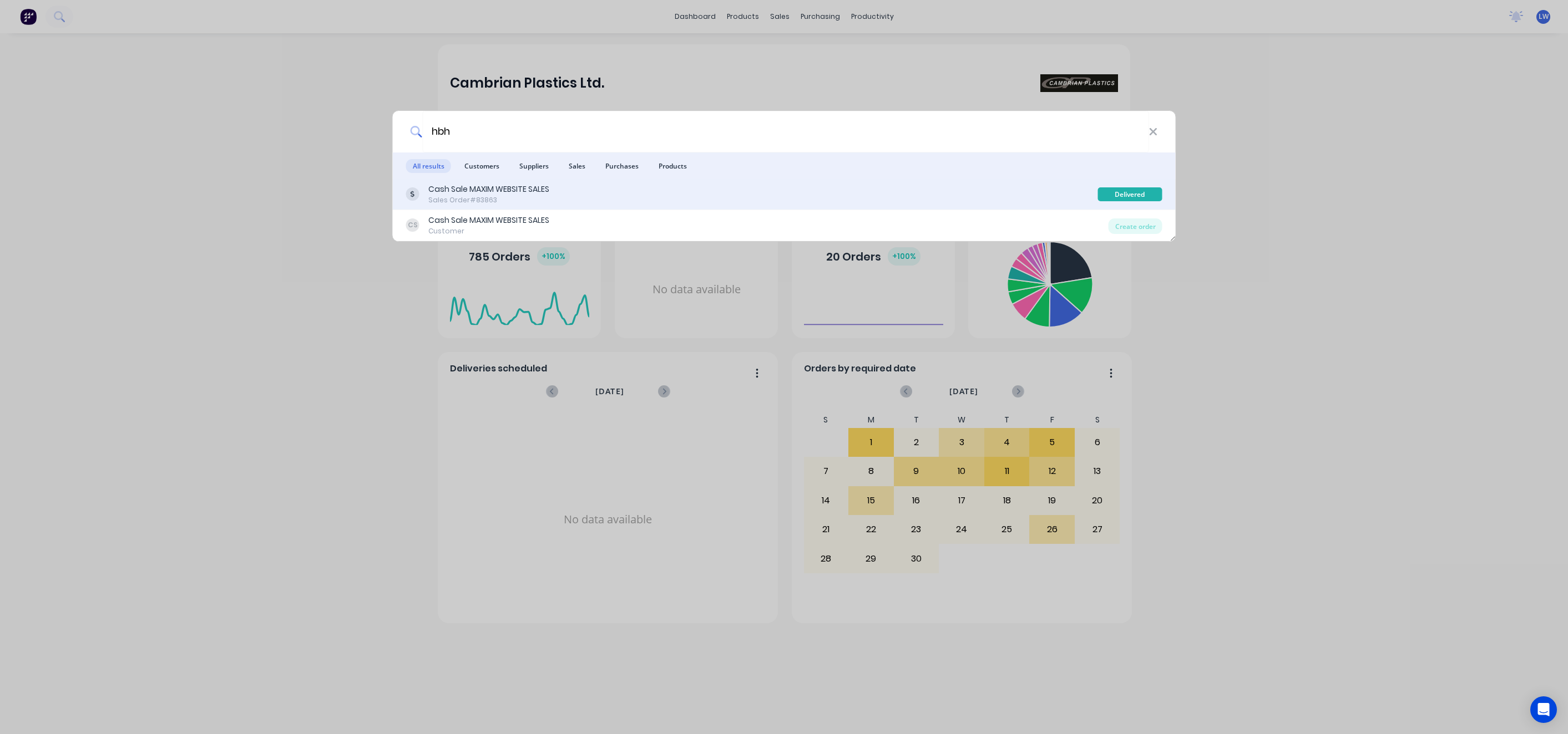
type input "hbh"
click at [694, 183] on div "Cash Sale MAXIM WEBSITE SALES Sales Order #83863" at bounding box center [753, 194] width 692 height 21
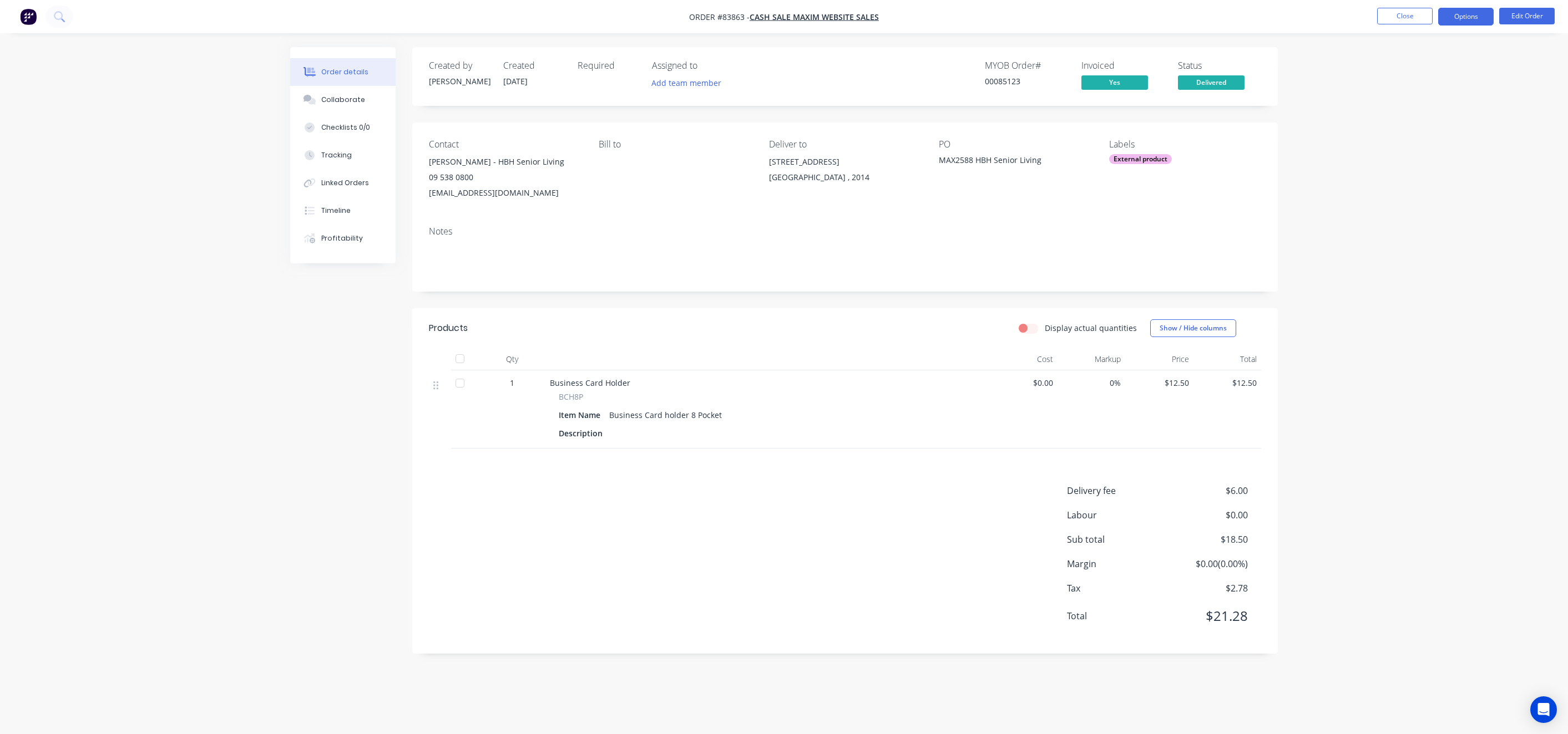
click at [1456, 14] on button "Options" at bounding box center [1466, 17] width 56 height 18
click at [1407, 58] on button "Invoice" at bounding box center [1433, 67] width 122 height 22
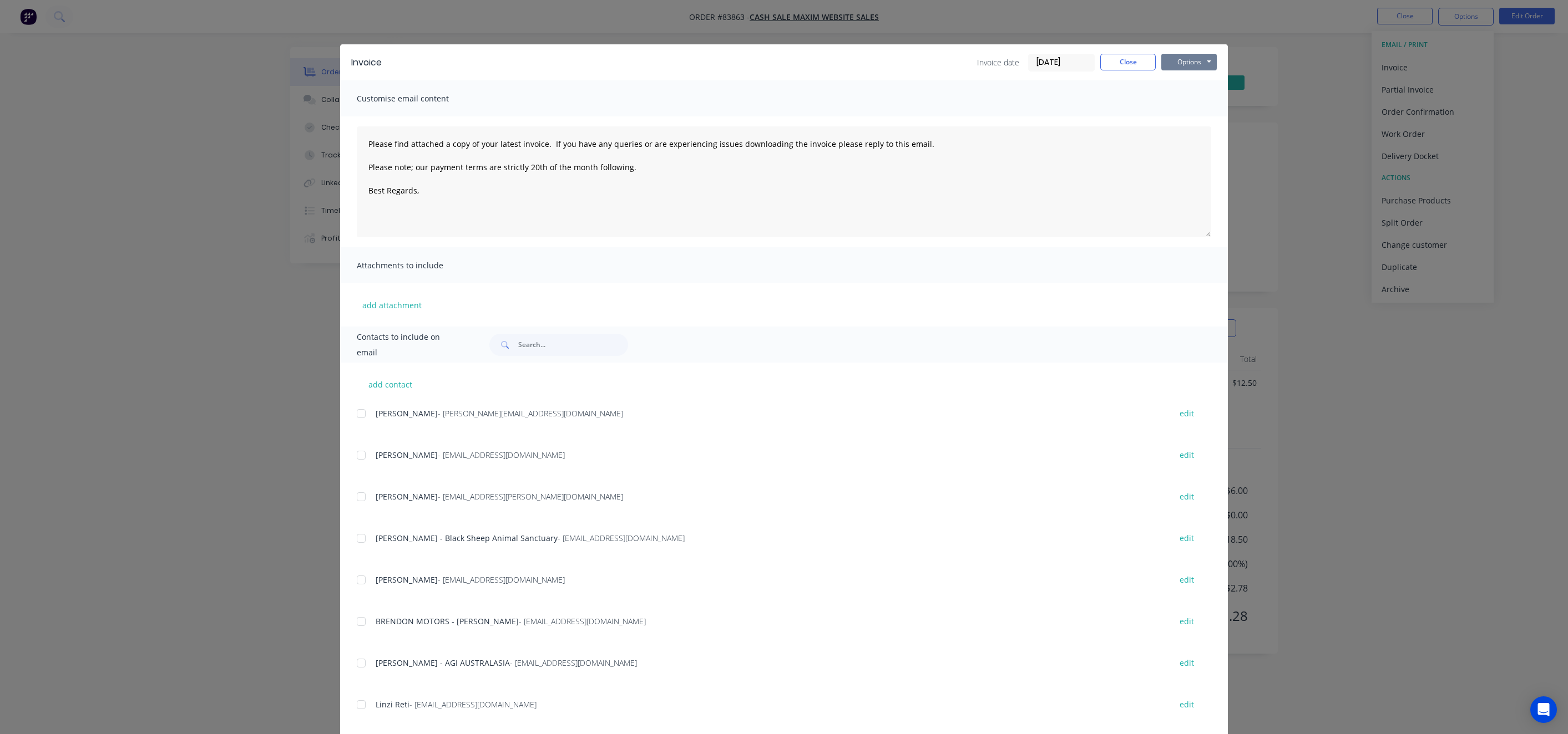
click at [1184, 57] on button "Options" at bounding box center [1189, 62] width 56 height 17
click at [1188, 80] on button "Preview" at bounding box center [1197, 82] width 71 height 18
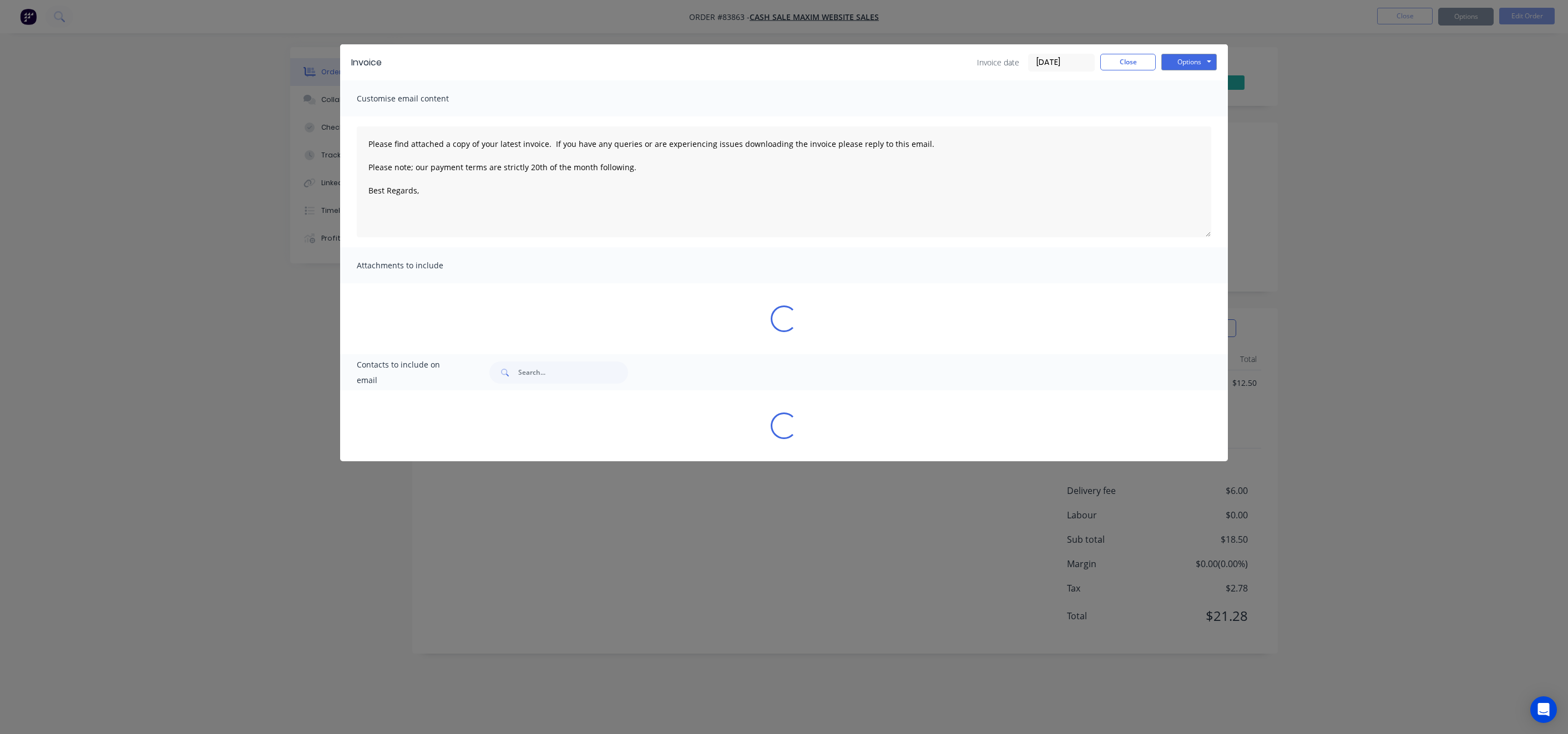
type textarea "Please find attached a copy of your latest invoice. If you have any queries or …"
